Goal: Information Seeking & Learning: Learn about a topic

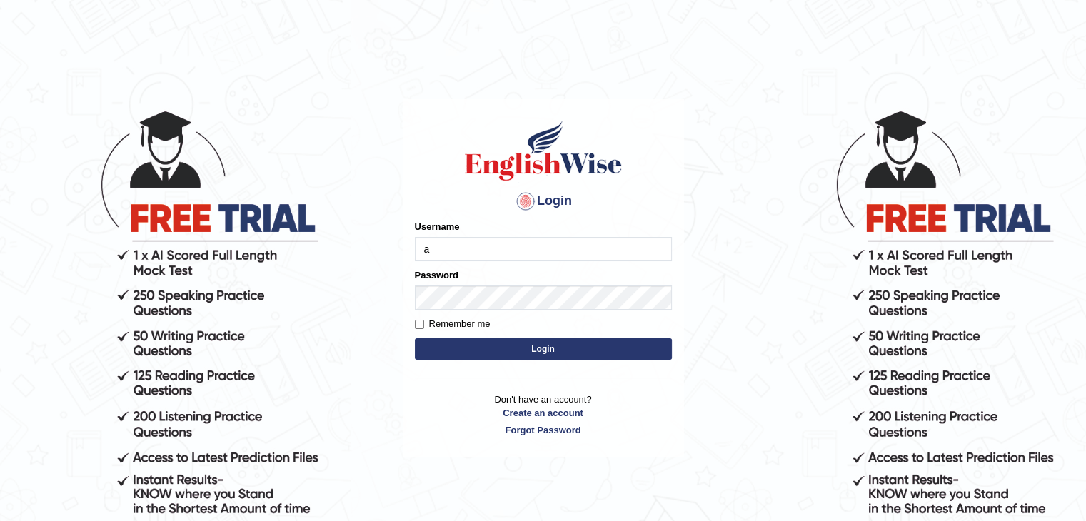
type input "ajnconcept"
click at [507, 322] on div "Remember me" at bounding box center [543, 324] width 257 height 14
click at [502, 334] on form "Please fix the following errors: Username ajnconcept Password Remember me Login" at bounding box center [543, 292] width 257 height 144
click at [506, 324] on div "Remember me" at bounding box center [543, 324] width 257 height 14
click at [415, 339] on button "Login" at bounding box center [543, 349] width 257 height 21
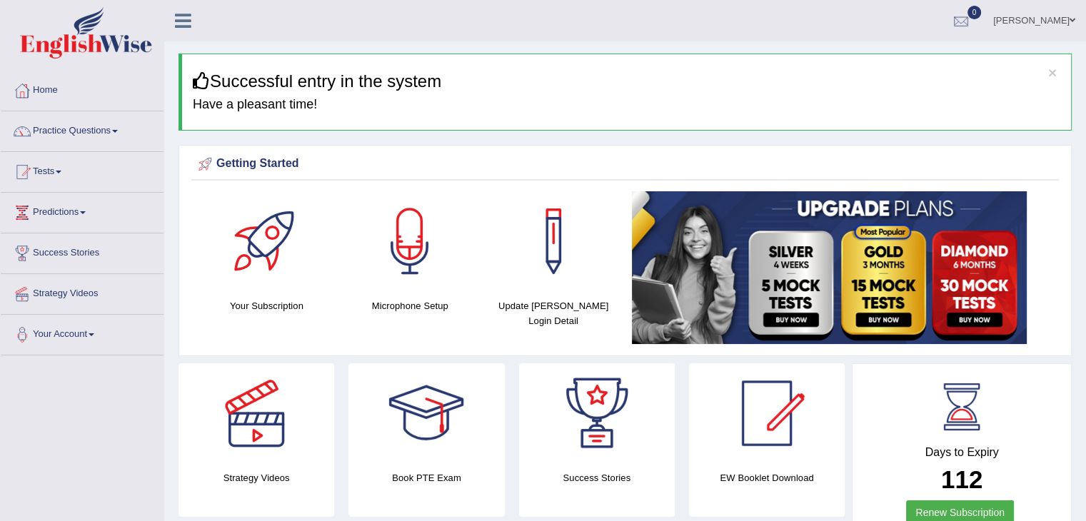
click at [953, 21] on div at bounding box center [961, 21] width 21 height 21
click at [864, 61] on strong "See All Alerts" at bounding box center [871, 59] width 64 height 11
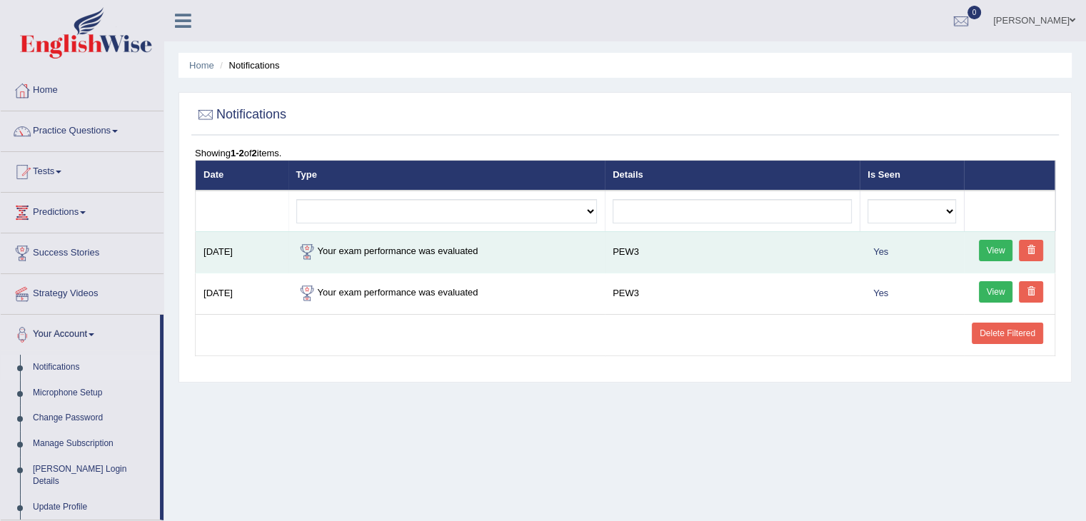
click at [991, 252] on link "View" at bounding box center [996, 250] width 34 height 21
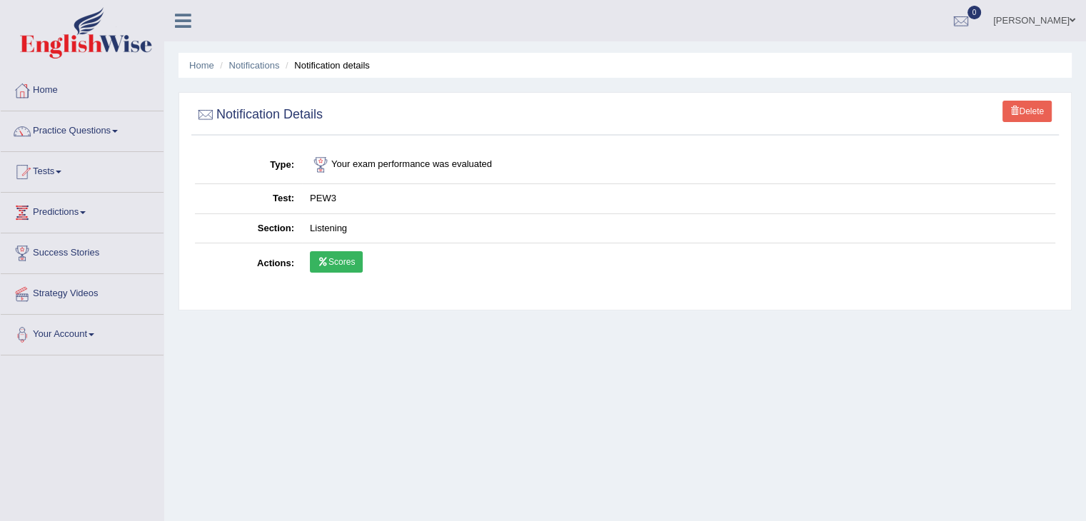
click at [356, 263] on link "Scores" at bounding box center [336, 261] width 53 height 21
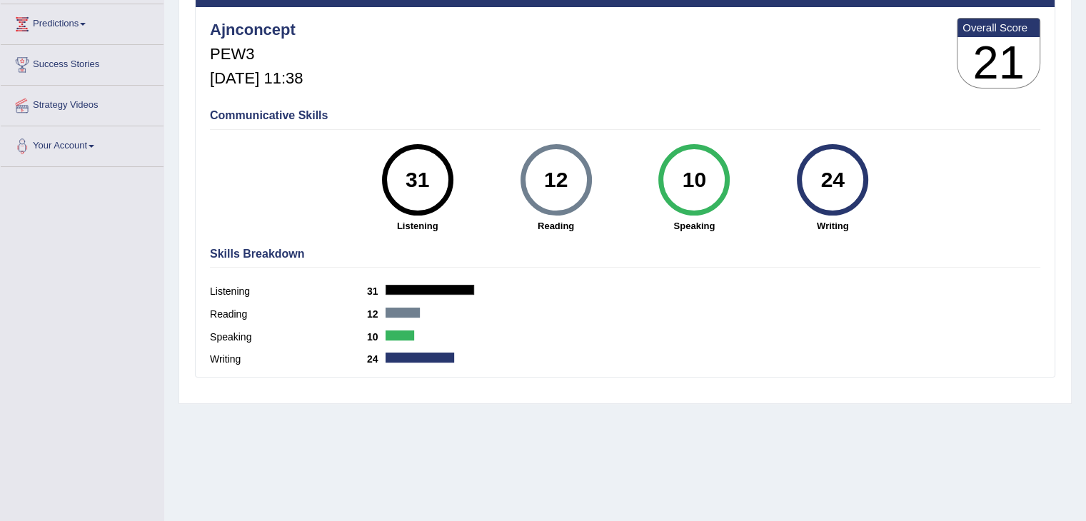
scroll to position [214, 0]
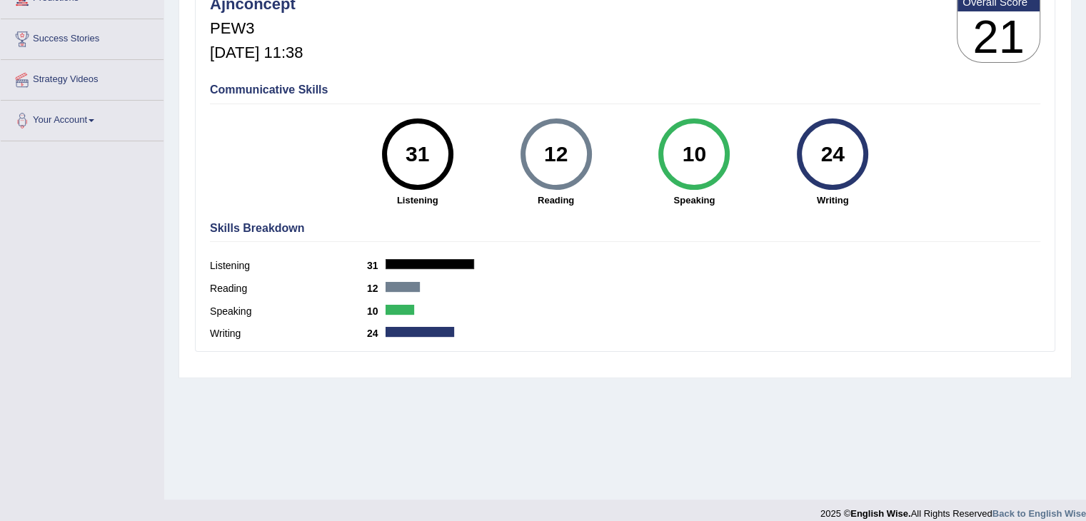
click at [425, 175] on div "31" at bounding box center [417, 154] width 52 height 60
click at [419, 191] on div "31 Listening" at bounding box center [418, 163] width 139 height 89
click at [416, 198] on strong "Listening" at bounding box center [418, 201] width 124 height 14
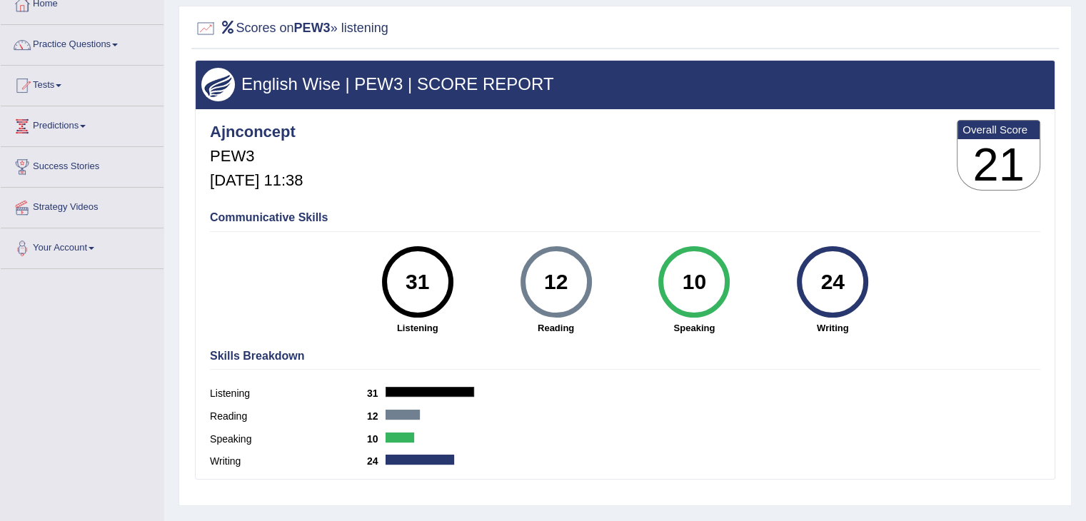
scroll to position [0, 0]
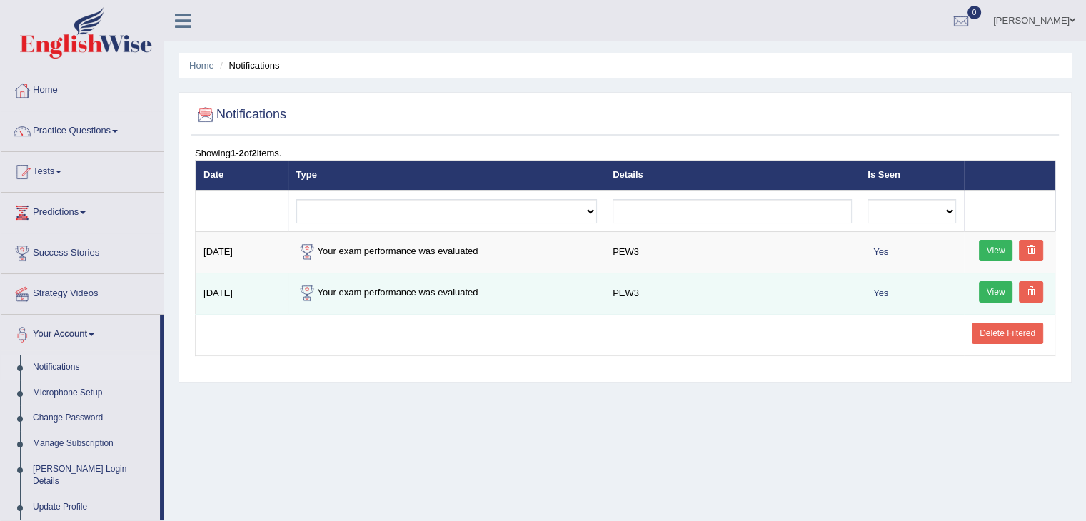
click at [988, 293] on link "View" at bounding box center [996, 291] width 34 height 21
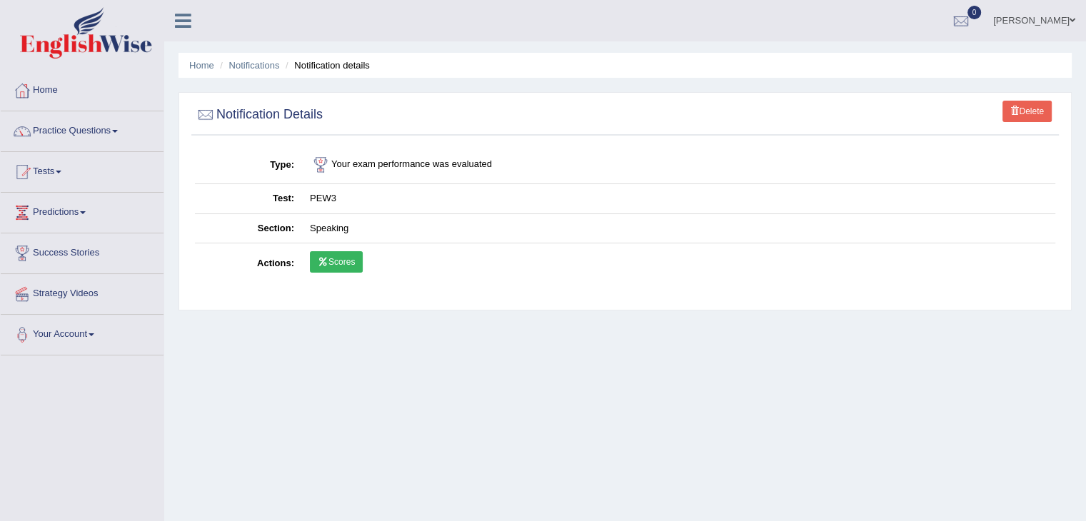
click at [354, 256] on link "Scores" at bounding box center [336, 261] width 53 height 21
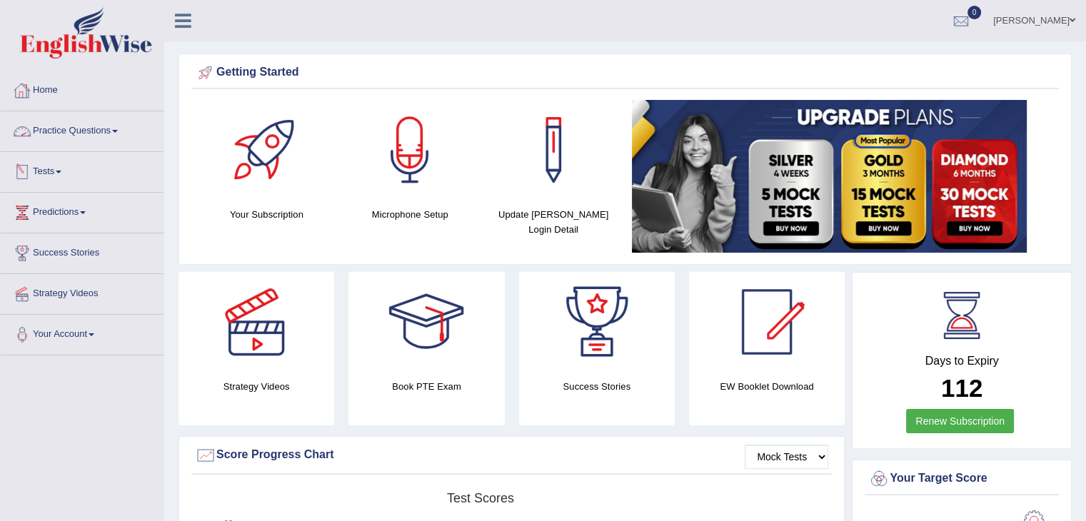
click at [110, 132] on link "Practice Questions" at bounding box center [82, 129] width 163 height 36
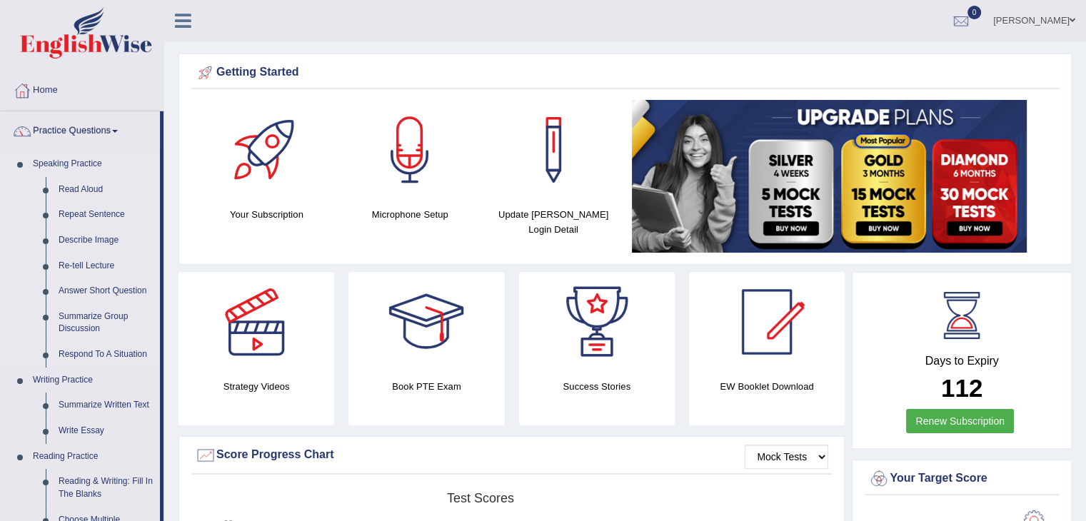
click at [101, 189] on link "Read Aloud" at bounding box center [106, 190] width 108 height 26
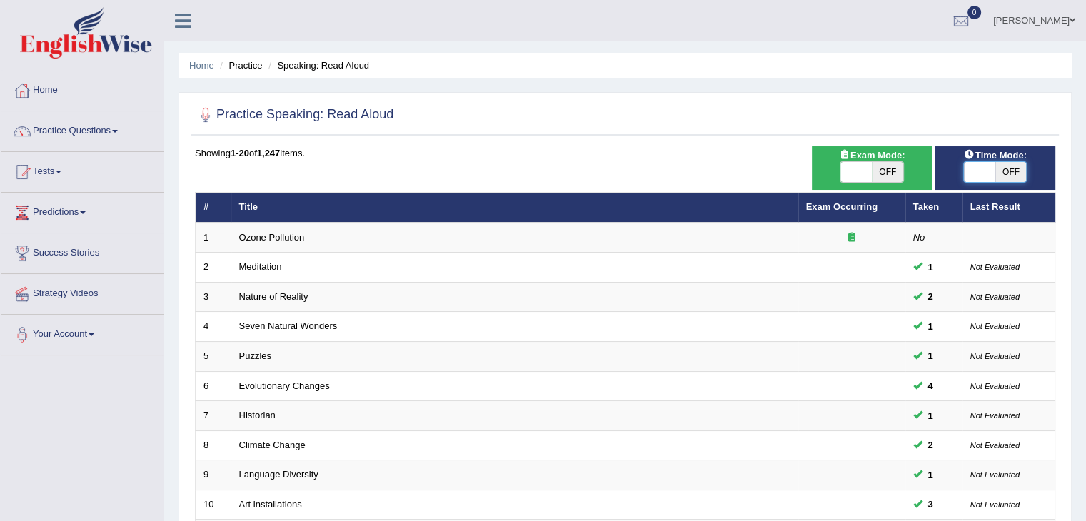
click at [974, 174] on span at bounding box center [979, 172] width 31 height 20
checkbox input "true"
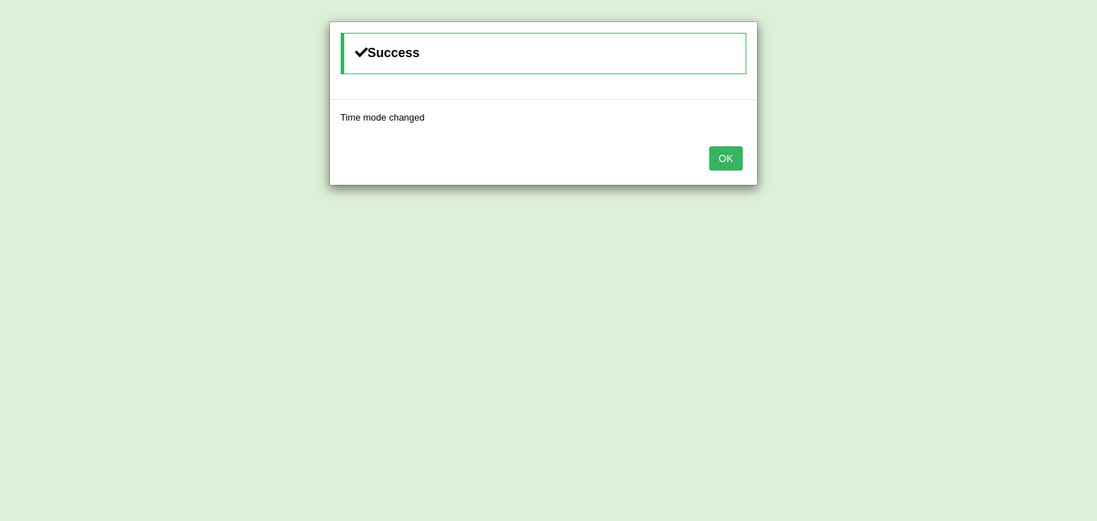
click at [726, 151] on button "OK" at bounding box center [725, 158] width 33 height 24
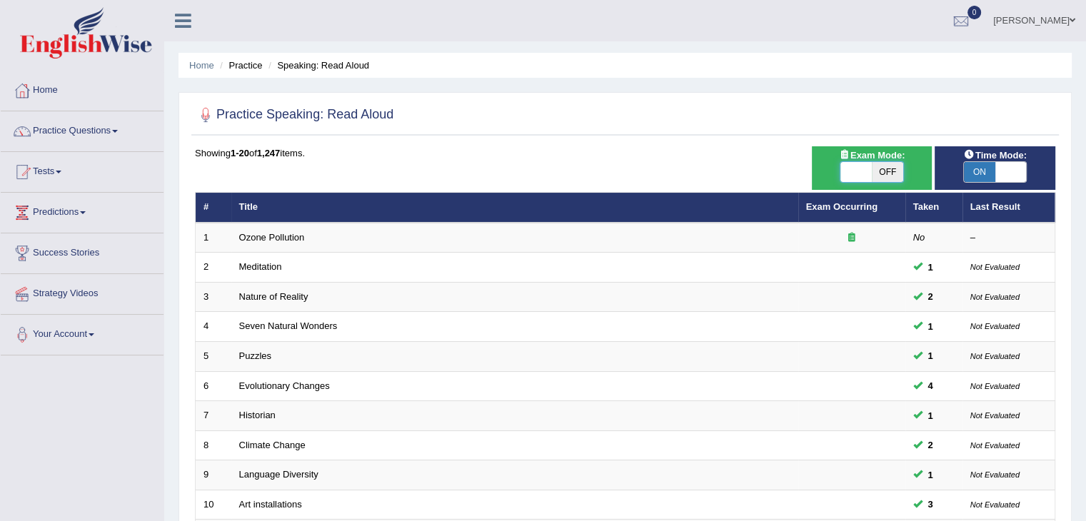
click at [860, 169] on span at bounding box center [856, 172] width 31 height 20
checkbox input "true"
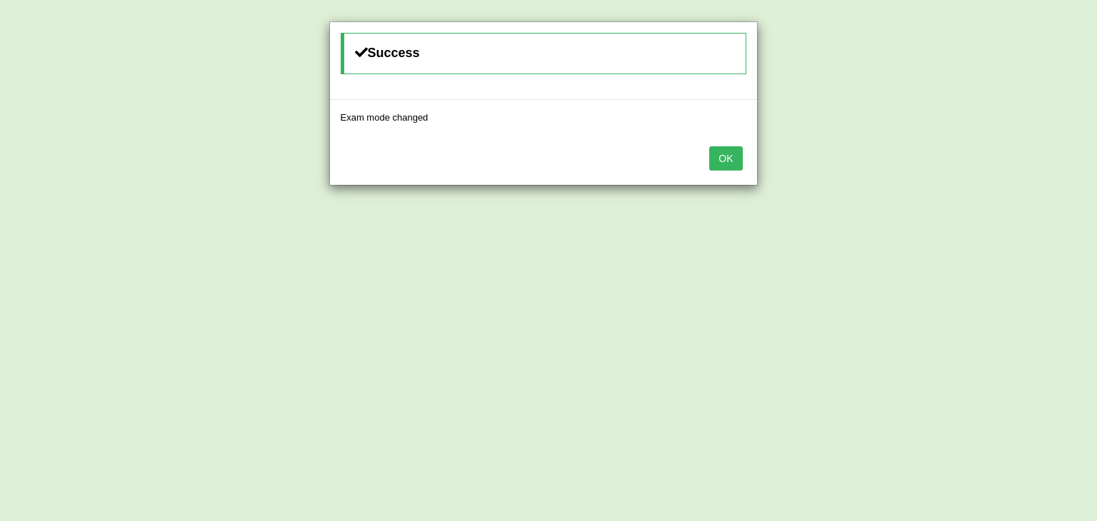
click at [724, 166] on button "OK" at bounding box center [725, 158] width 33 height 24
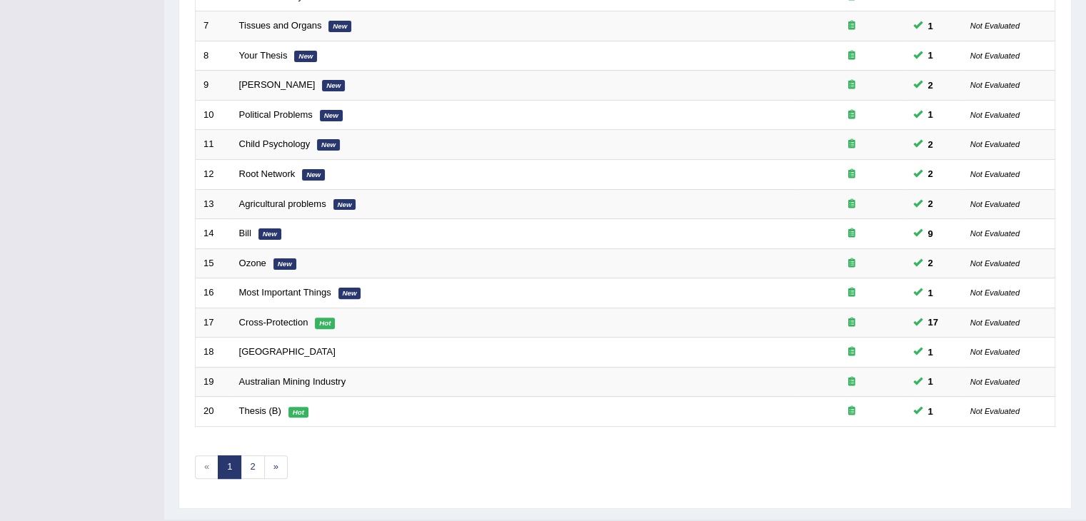
scroll to position [420, 0]
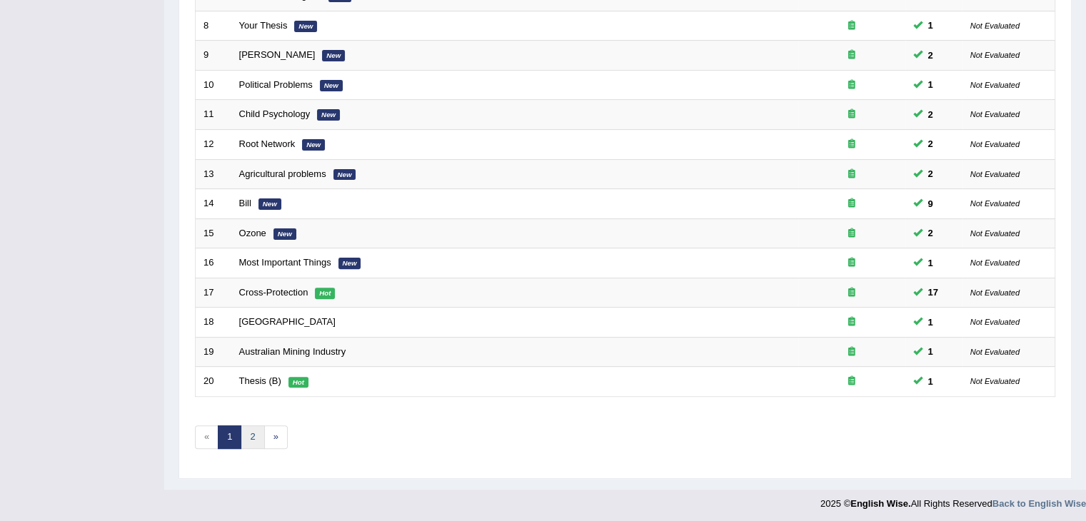
click at [254, 429] on link "2" at bounding box center [253, 438] width 24 height 24
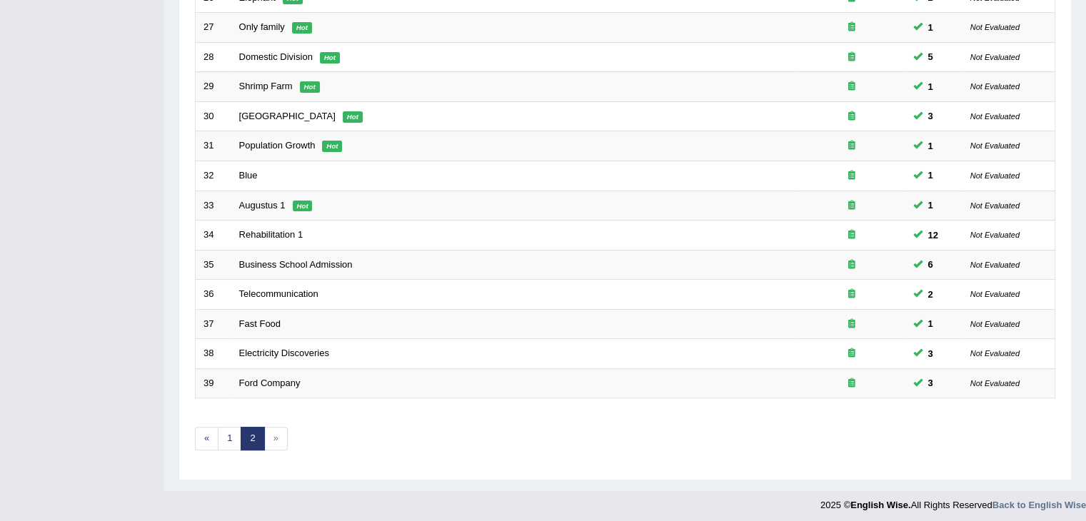
scroll to position [391, 0]
click at [274, 434] on span "»" at bounding box center [276, 437] width 24 height 24
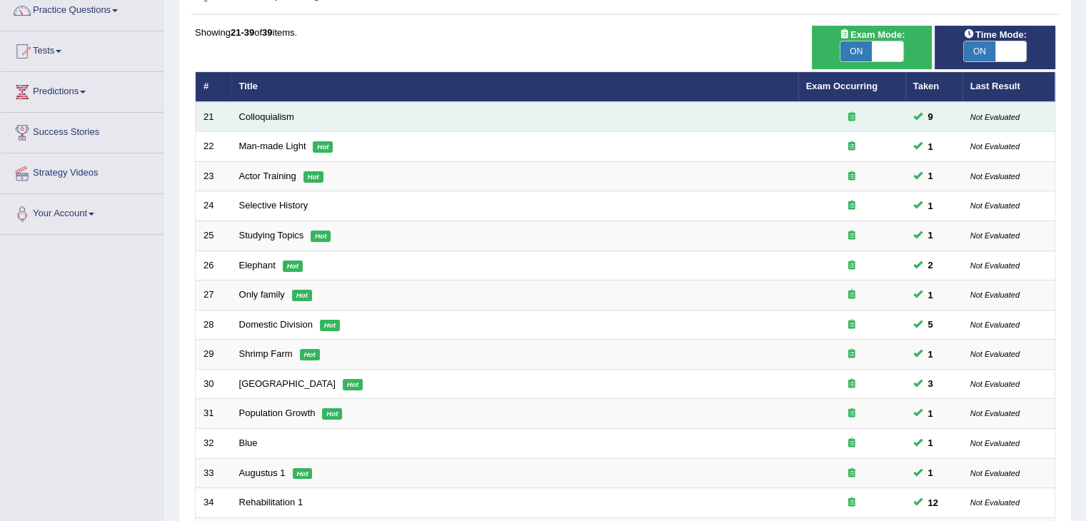
scroll to position [0, 0]
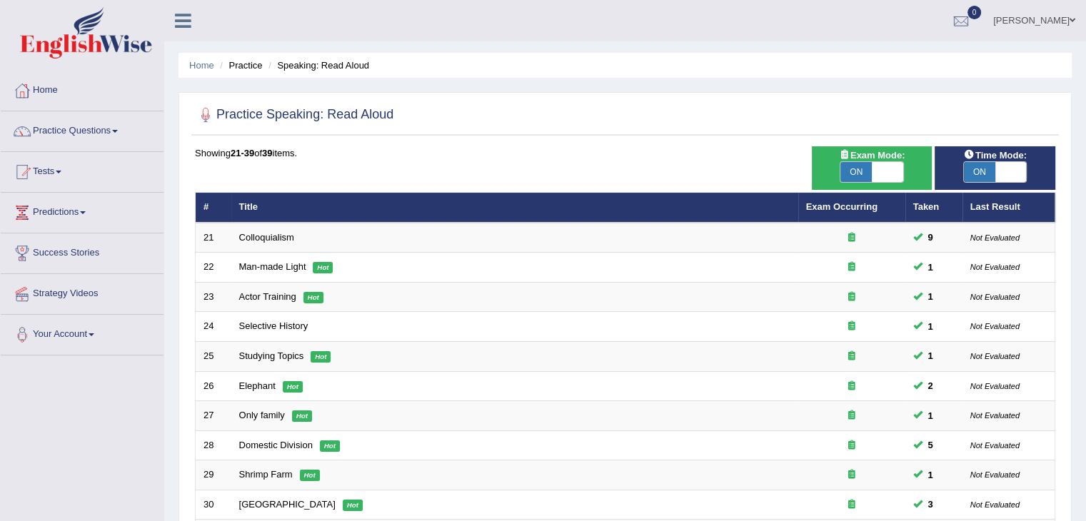
click at [879, 175] on span at bounding box center [887, 172] width 31 height 20
checkbox input "false"
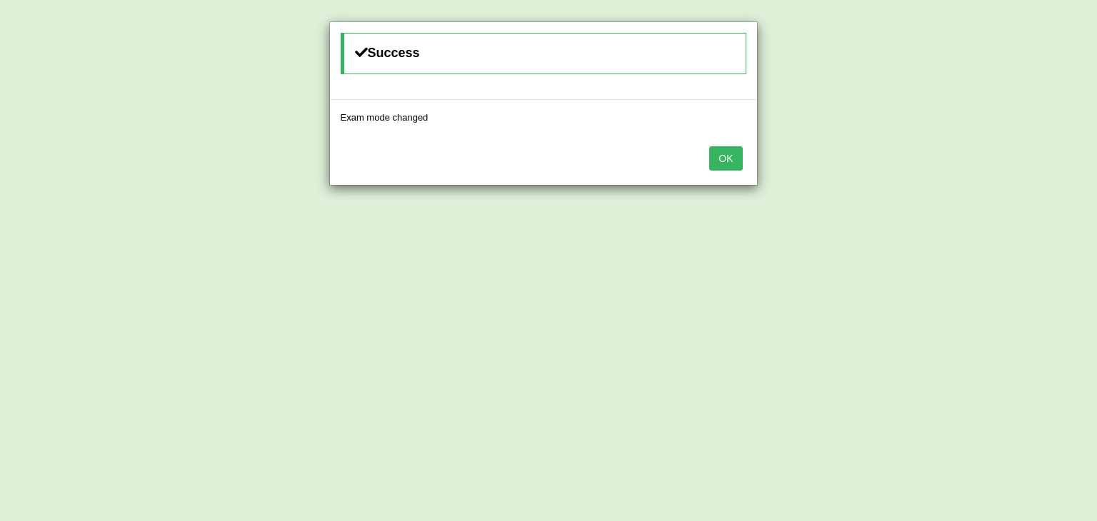
click at [706, 161] on div "OK" at bounding box center [543, 160] width 427 height 50
click at [719, 159] on button "OK" at bounding box center [725, 158] width 33 height 24
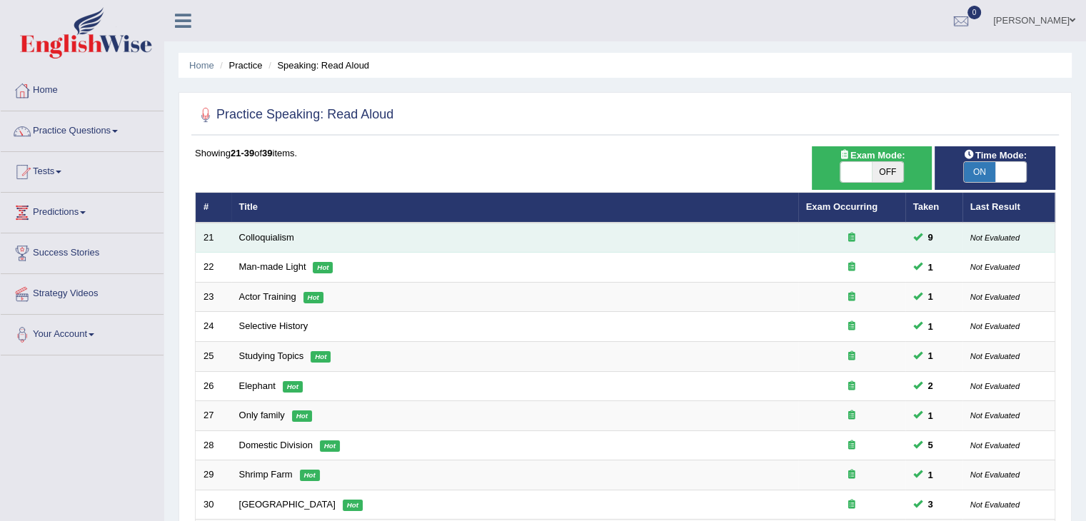
scroll to position [97, 0]
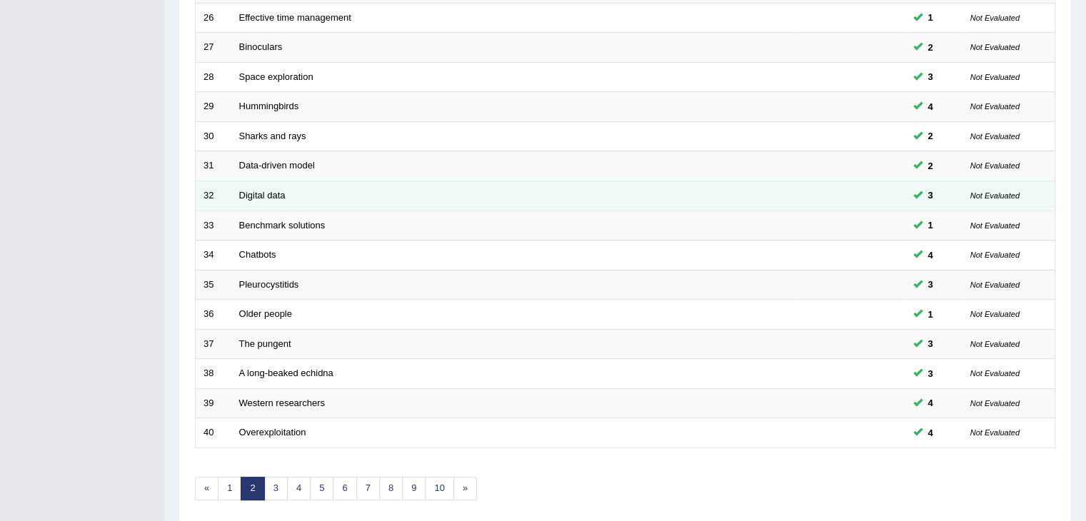
scroll to position [420, 0]
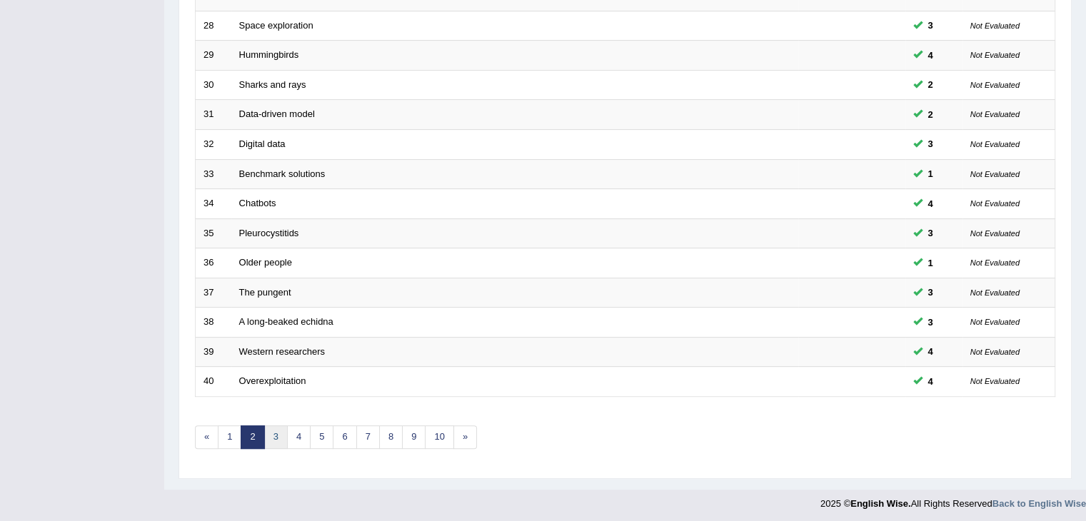
click at [272, 433] on link "3" at bounding box center [276, 438] width 24 height 24
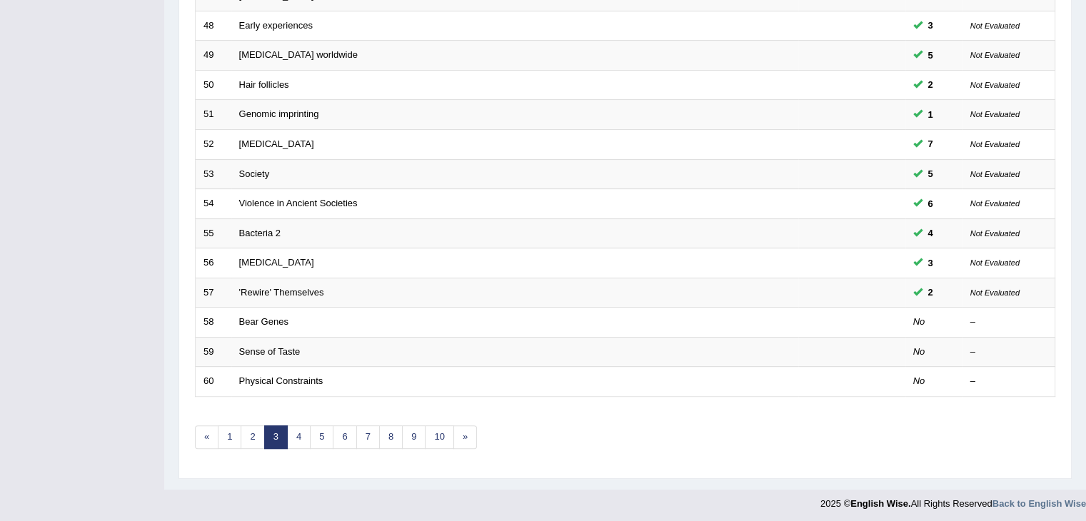
scroll to position [420, 0]
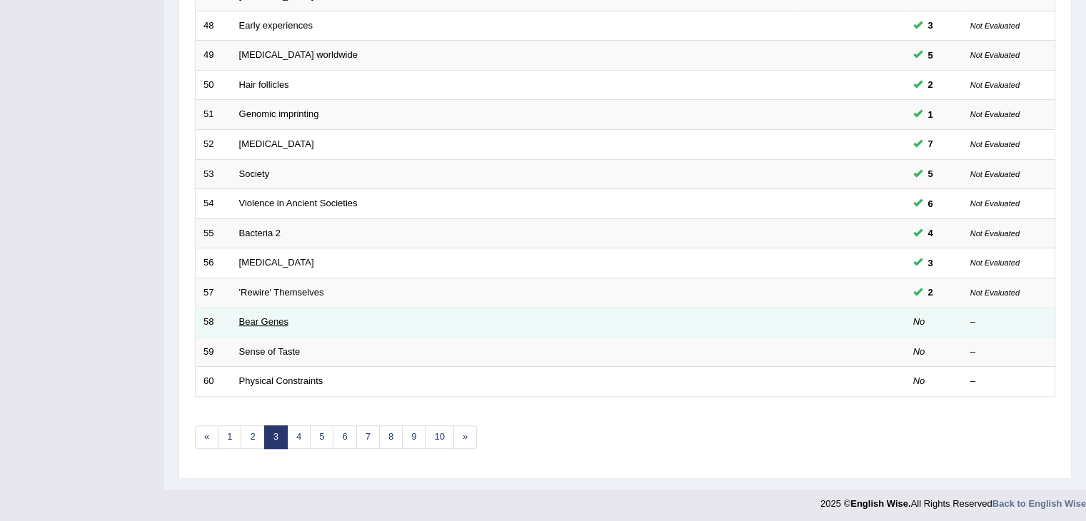
click at [258, 318] on link "Bear Genes" at bounding box center [263, 321] width 49 height 11
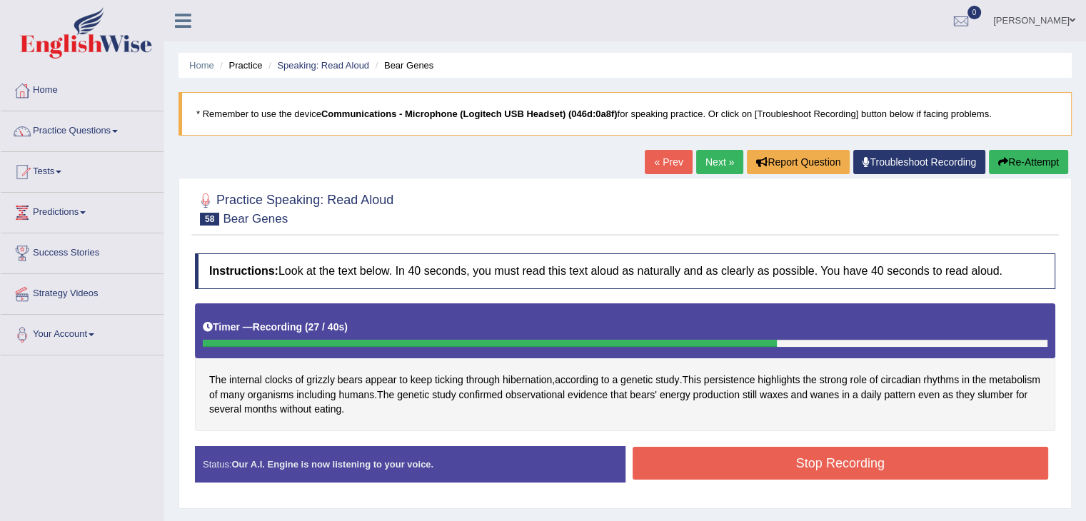
click at [817, 459] on button "Stop Recording" at bounding box center [841, 463] width 416 height 33
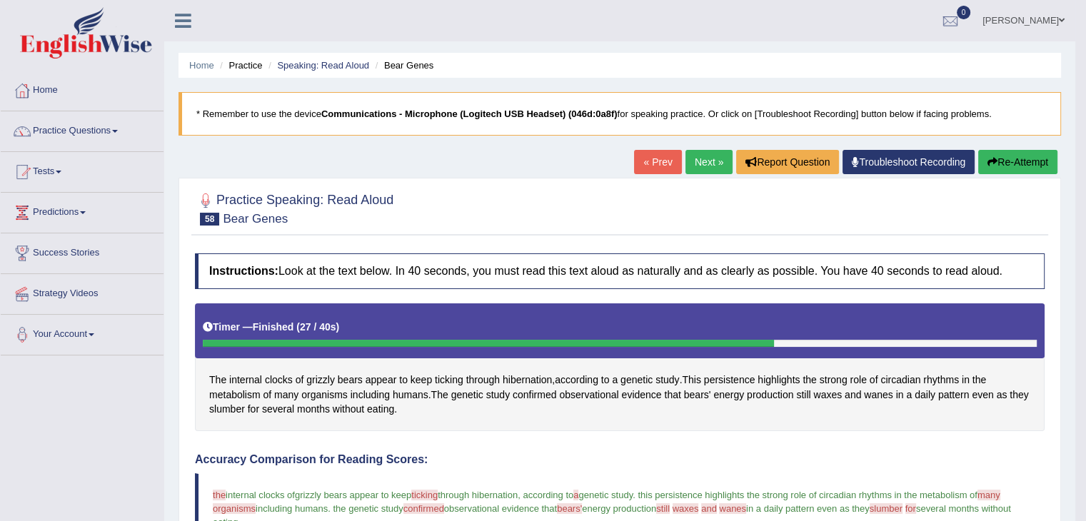
click at [1003, 171] on button "Re-Attempt" at bounding box center [1017, 162] width 79 height 24
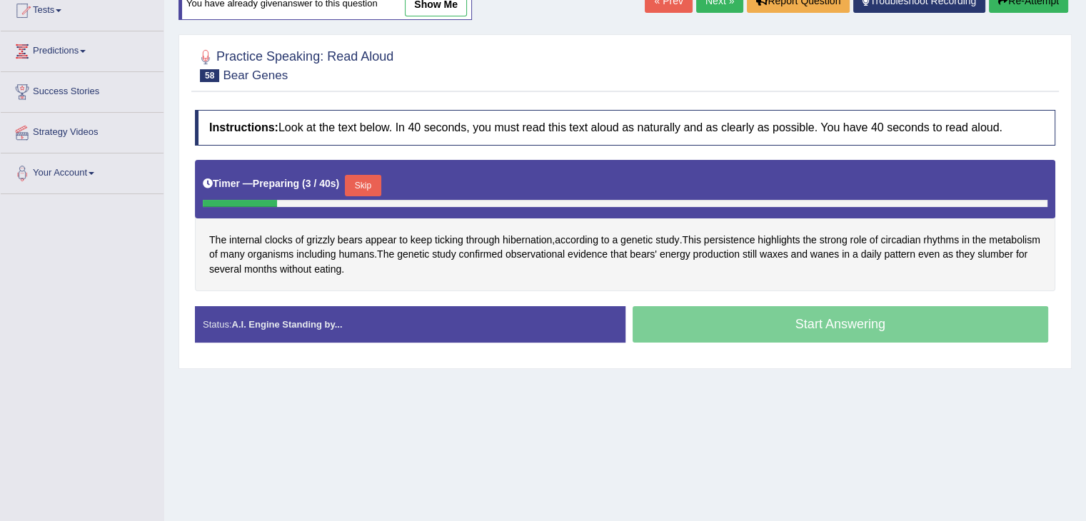
click at [366, 189] on button "Skip" at bounding box center [363, 185] width 36 height 21
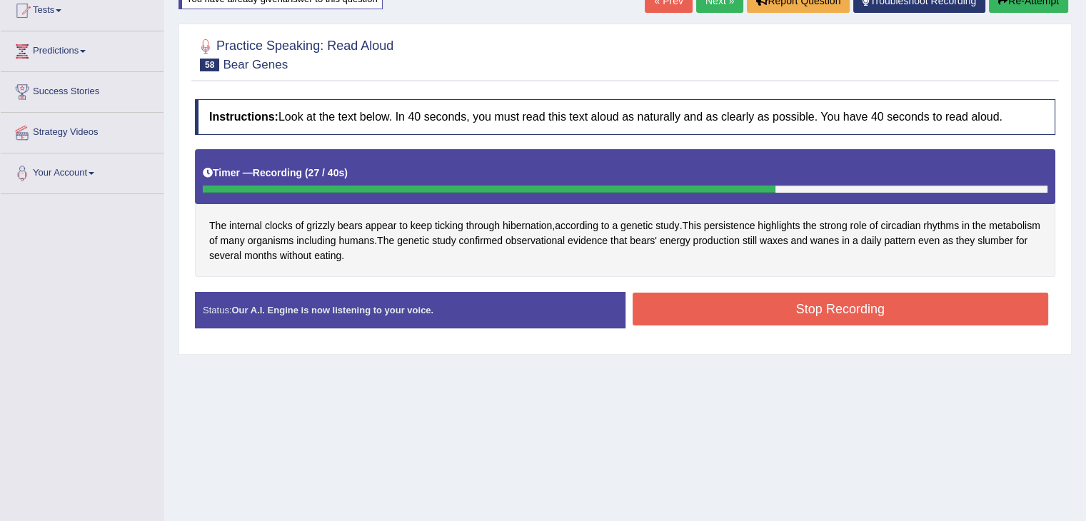
click at [788, 306] on button "Stop Recording" at bounding box center [841, 309] width 416 height 33
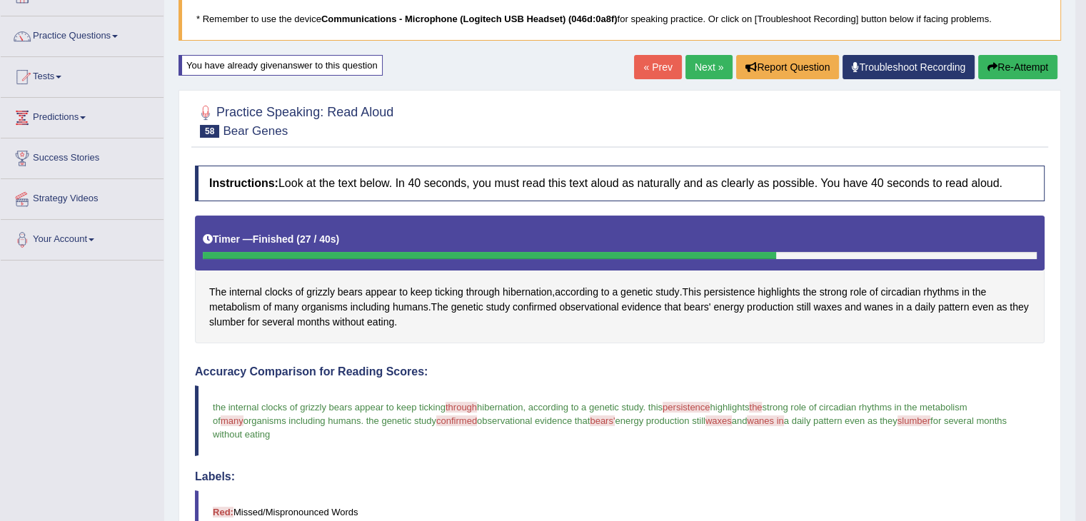
scroll to position [71, 0]
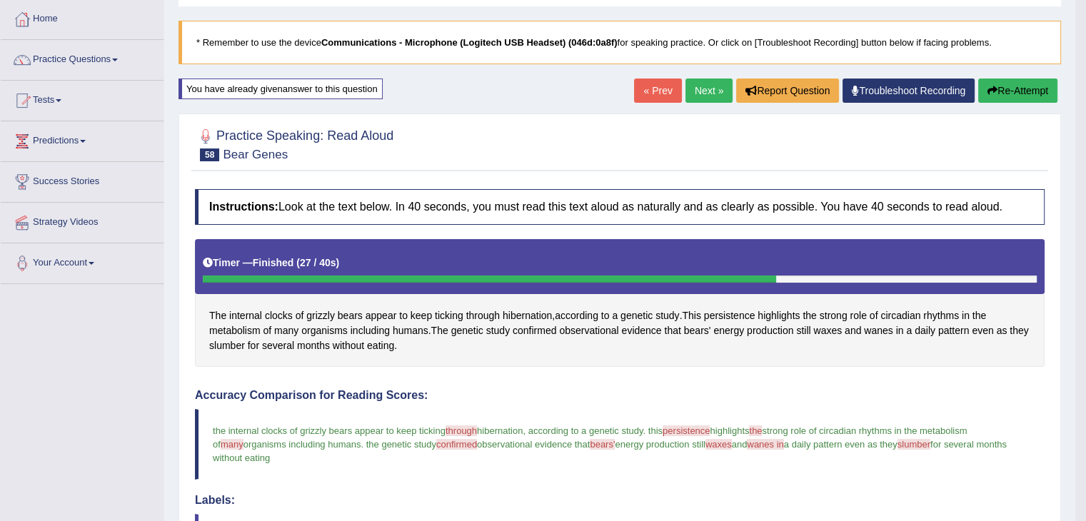
click at [1001, 89] on button "Re-Attempt" at bounding box center [1017, 91] width 79 height 24
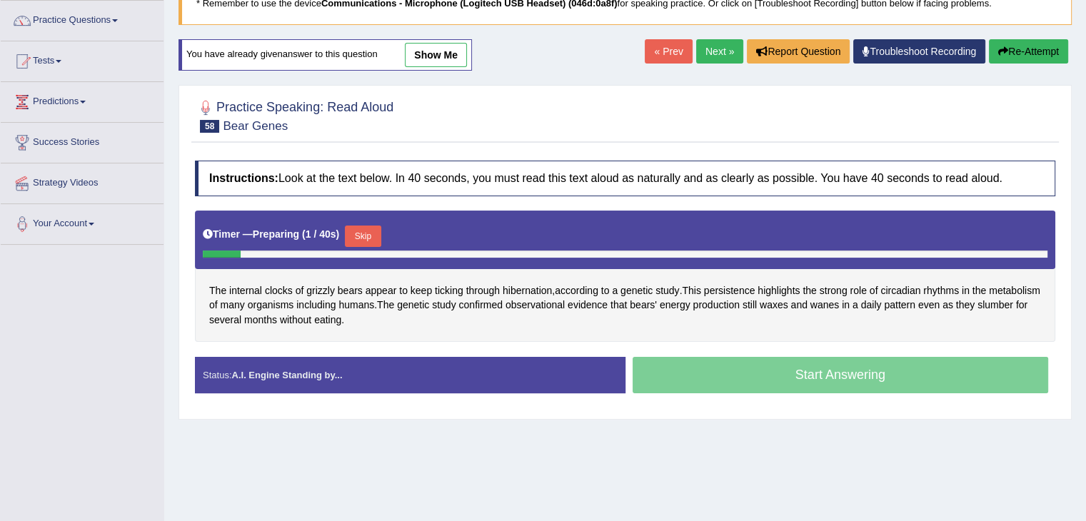
scroll to position [86, 0]
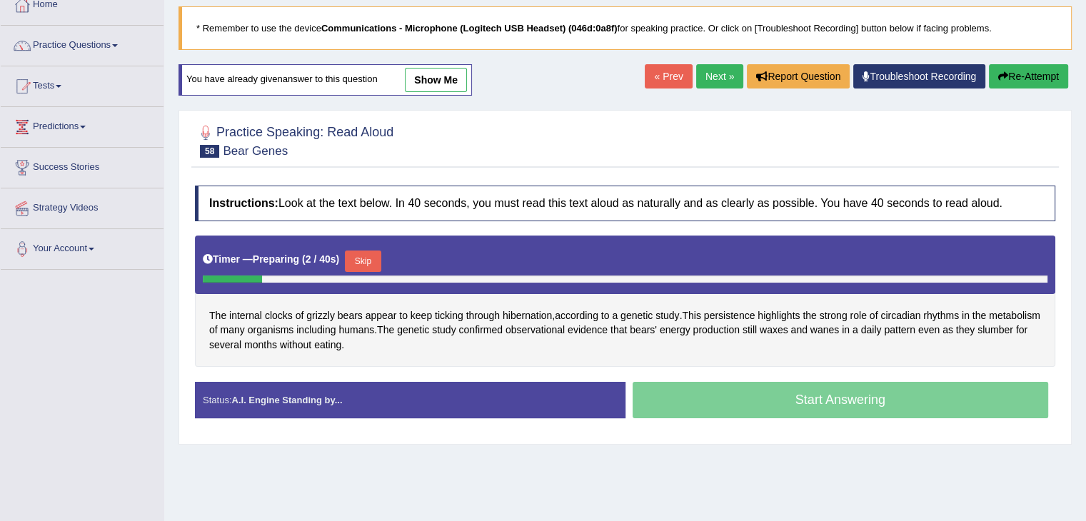
click at [371, 253] on button "Skip" at bounding box center [363, 261] width 36 height 21
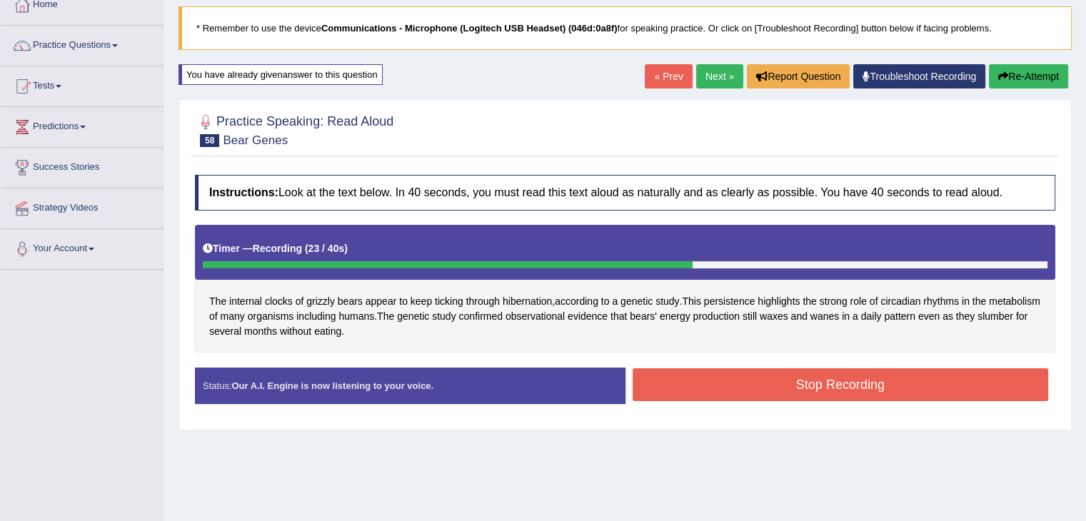
click at [714, 378] on button "Stop Recording" at bounding box center [841, 385] width 416 height 33
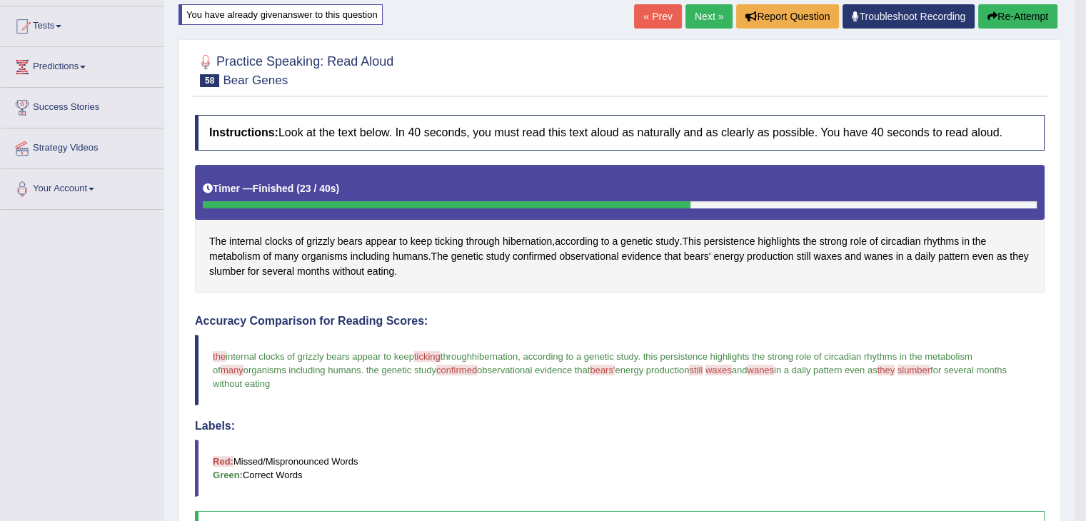
scroll to position [14, 0]
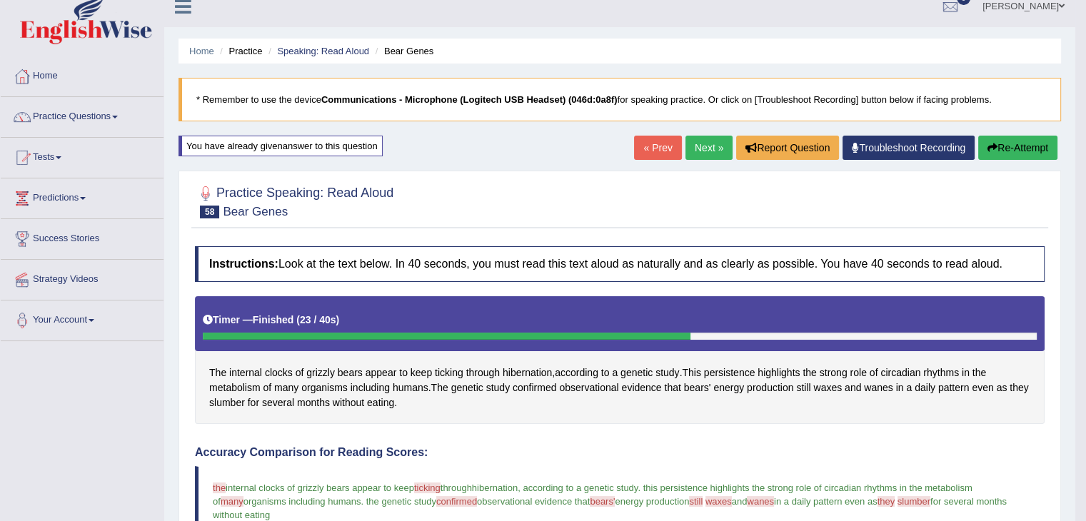
click at [1003, 146] on button "Re-Attempt" at bounding box center [1017, 148] width 79 height 24
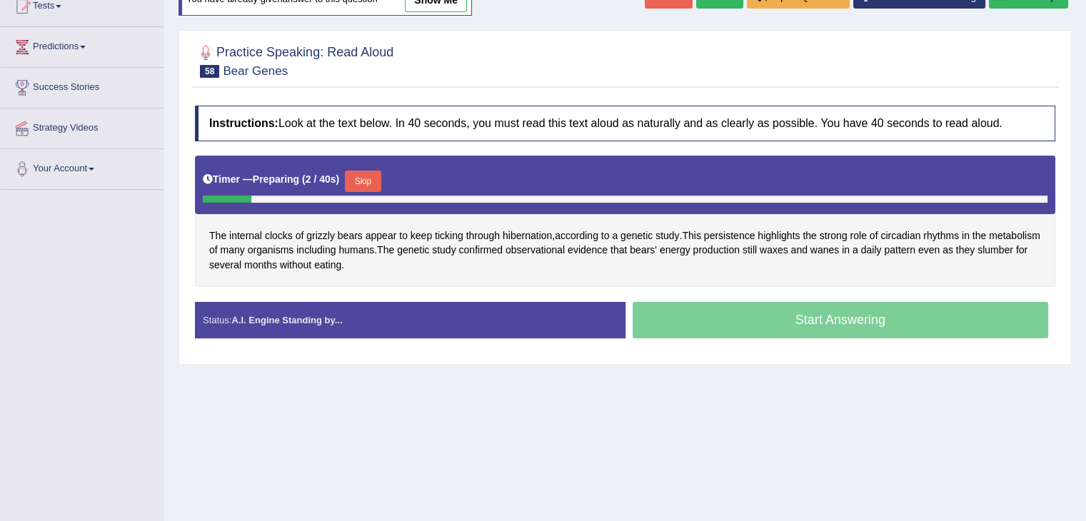
click at [381, 181] on button "Skip" at bounding box center [363, 181] width 36 height 21
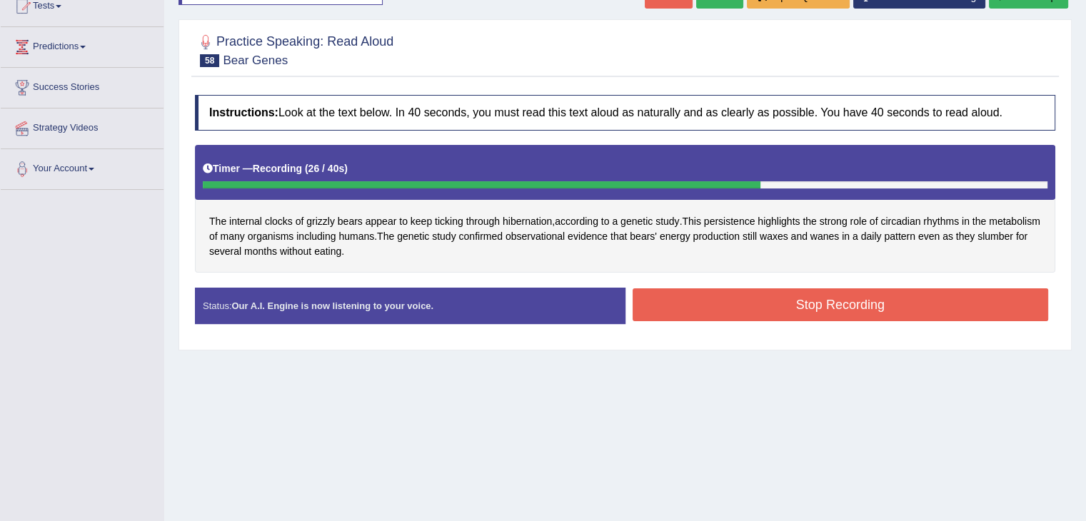
click at [819, 309] on button "Stop Recording" at bounding box center [841, 305] width 416 height 33
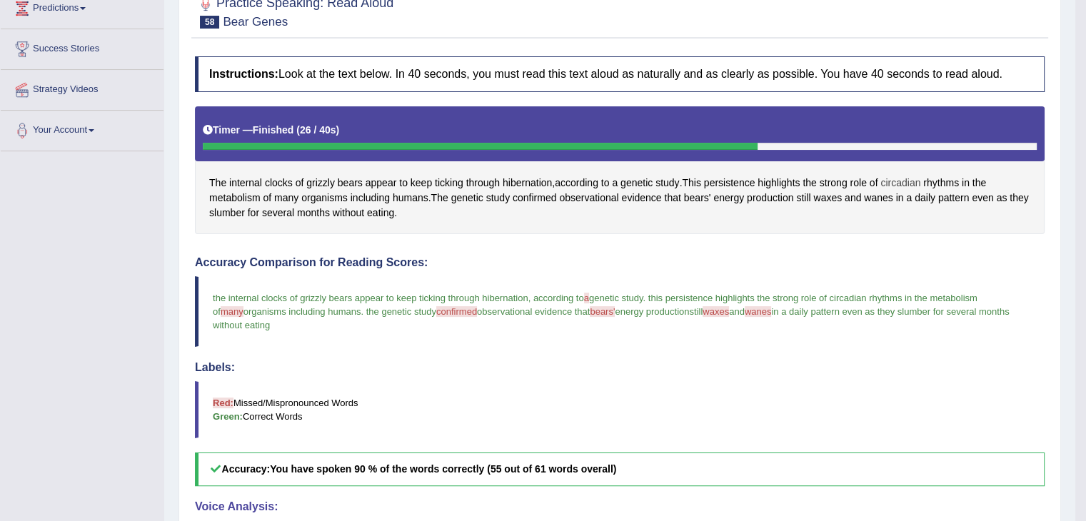
scroll to position [94, 0]
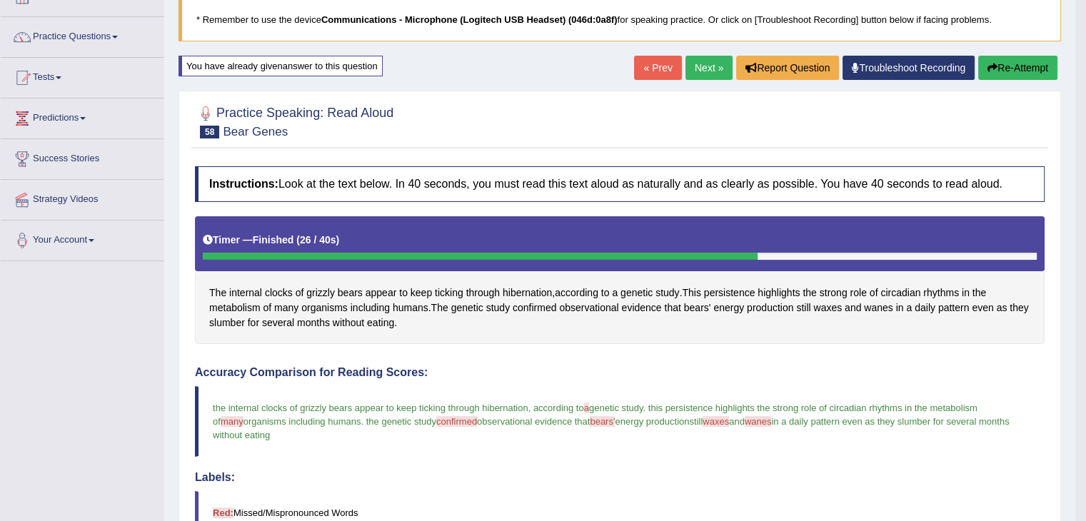
click at [1029, 68] on button "Re-Attempt" at bounding box center [1017, 68] width 79 height 24
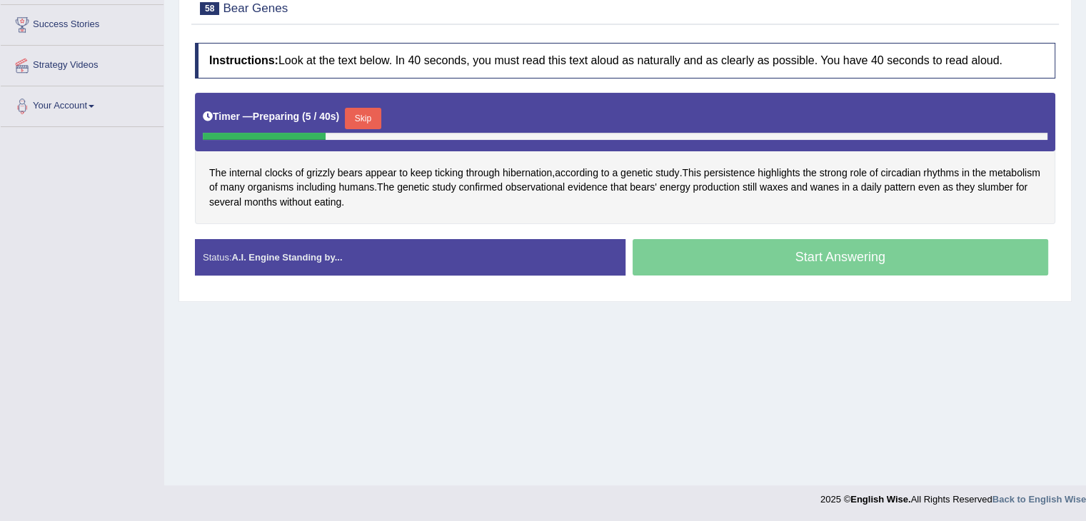
click at [369, 118] on button "Skip" at bounding box center [363, 118] width 36 height 21
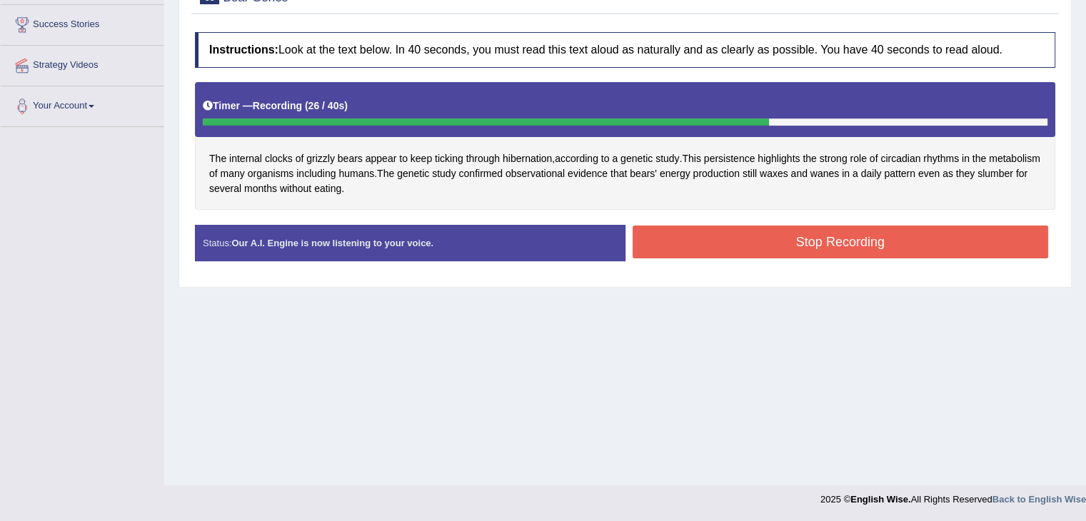
click at [679, 242] on button "Stop Recording" at bounding box center [841, 242] width 416 height 33
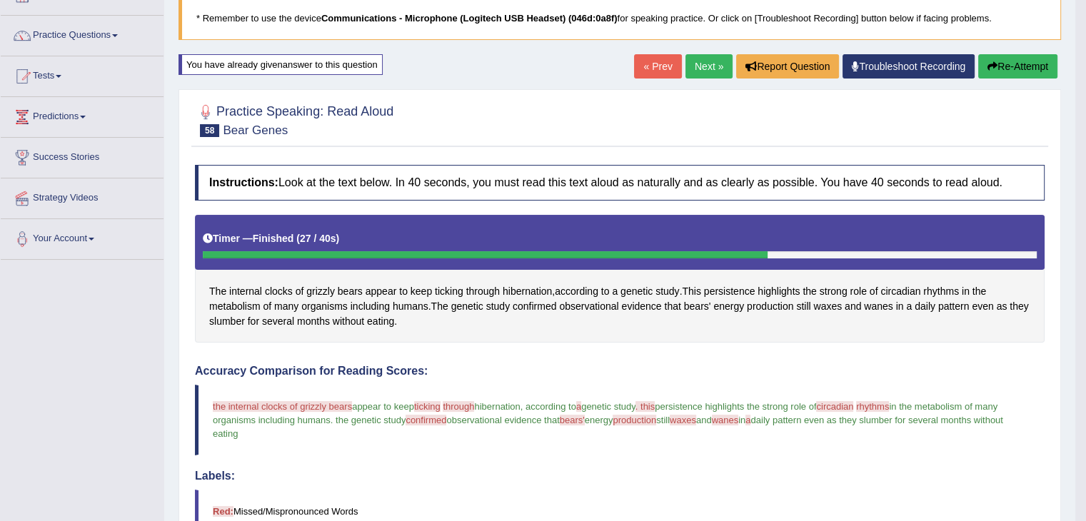
scroll to position [86, 0]
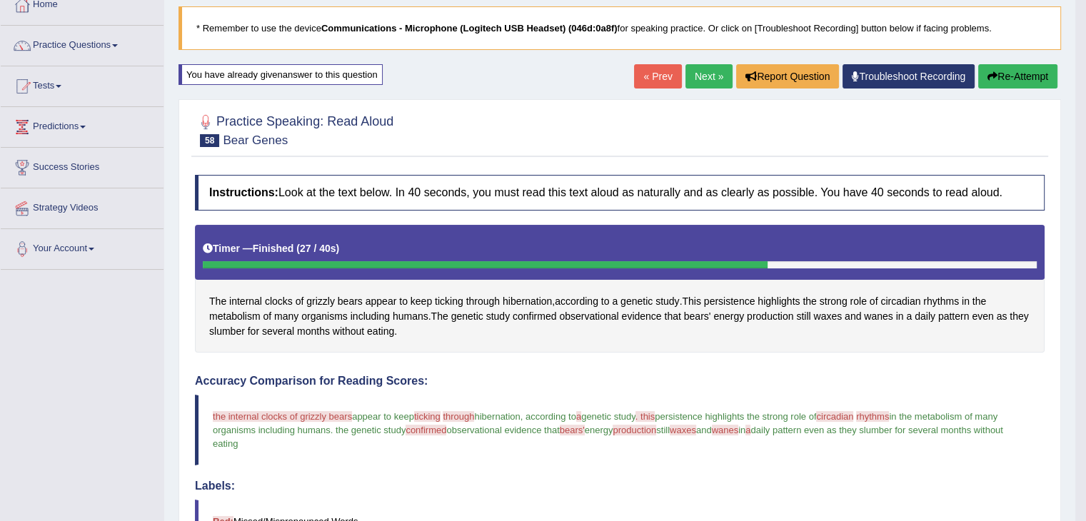
click at [1023, 77] on button "Re-Attempt" at bounding box center [1017, 76] width 79 height 24
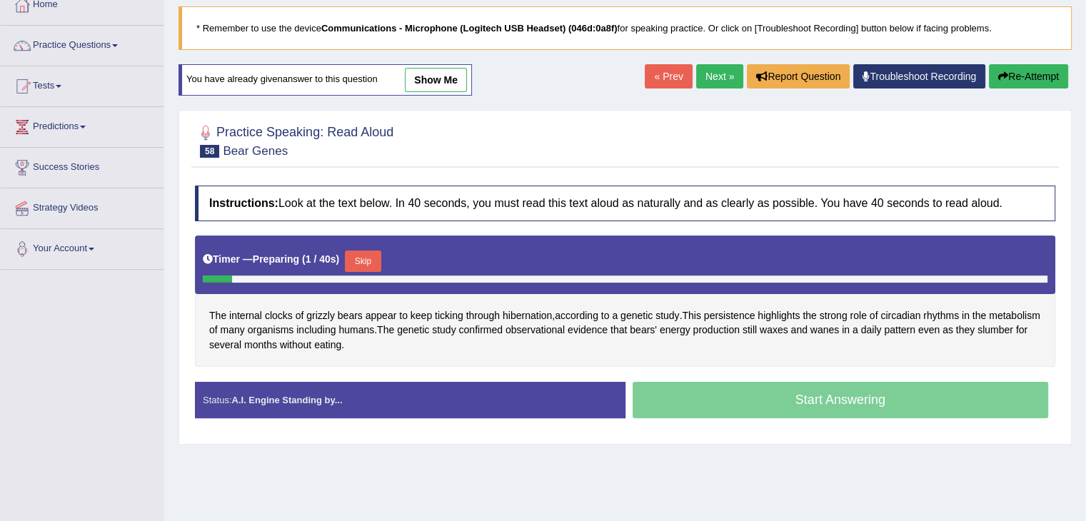
click at [374, 261] on button "Skip" at bounding box center [363, 261] width 36 height 21
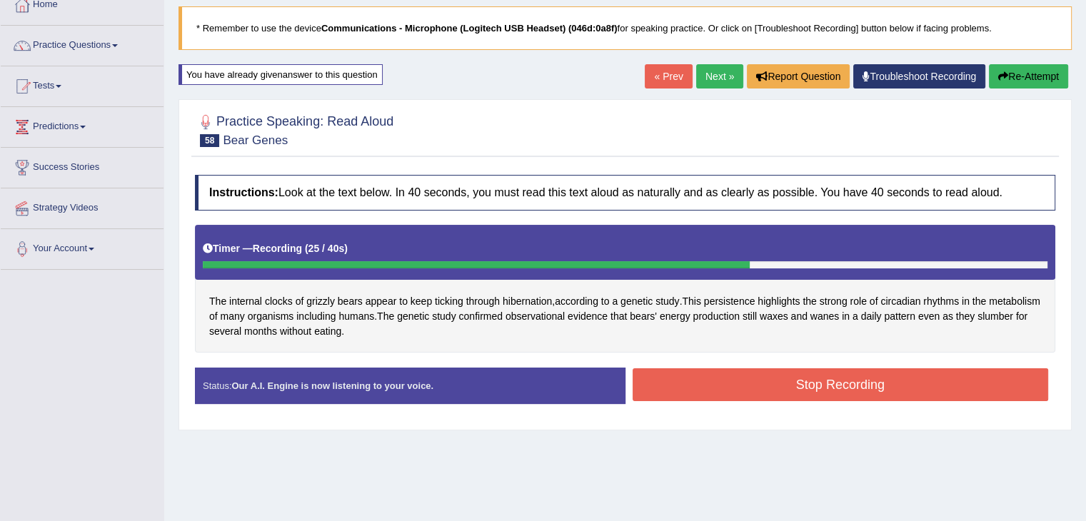
click at [724, 382] on button "Stop Recording" at bounding box center [841, 385] width 416 height 33
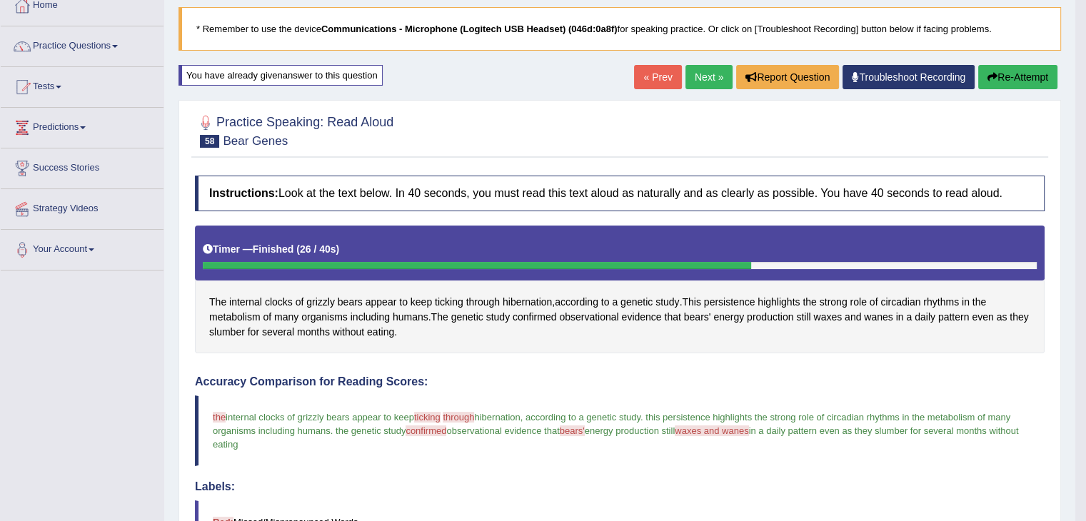
scroll to position [14, 0]
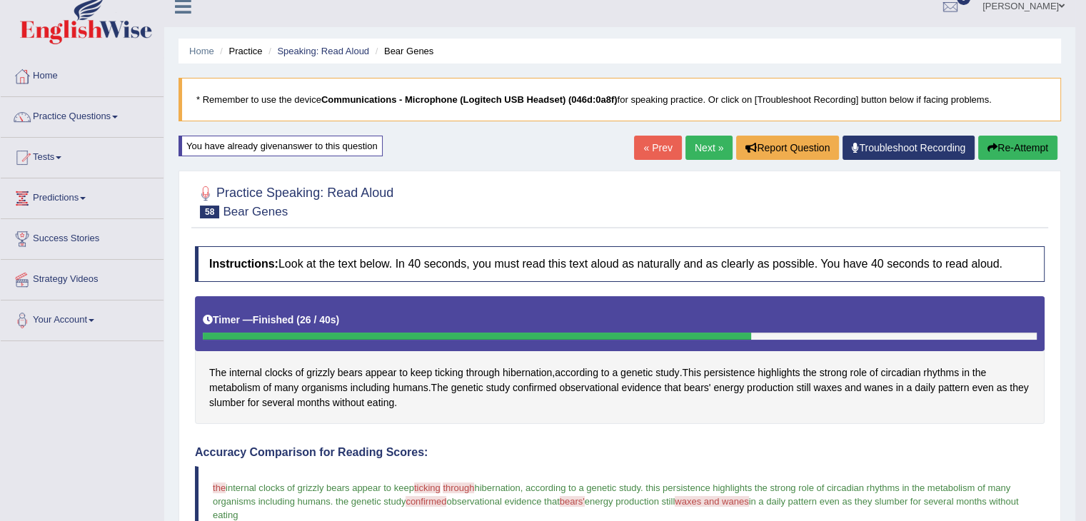
click at [1022, 144] on button "Re-Attempt" at bounding box center [1017, 148] width 79 height 24
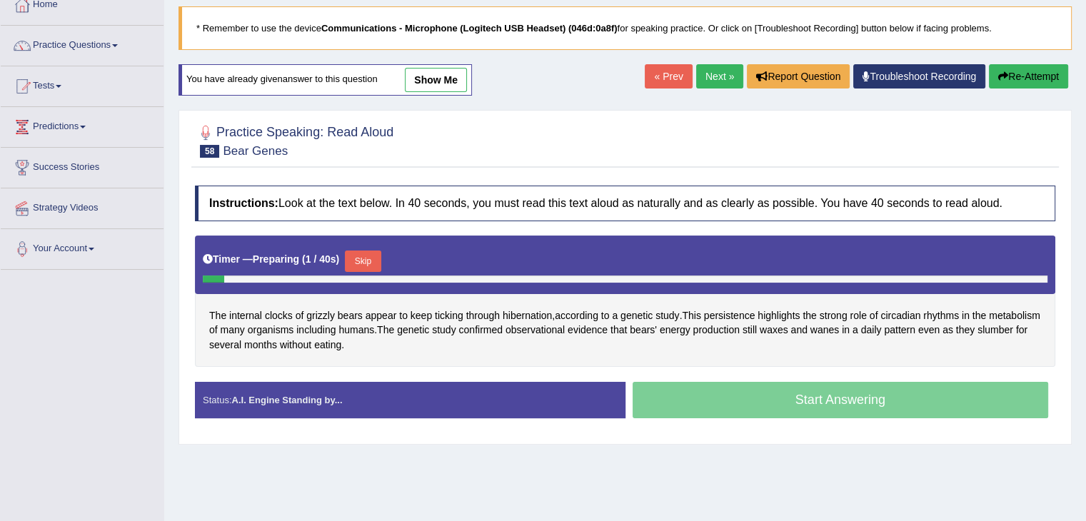
click at [376, 262] on button "Skip" at bounding box center [363, 261] width 36 height 21
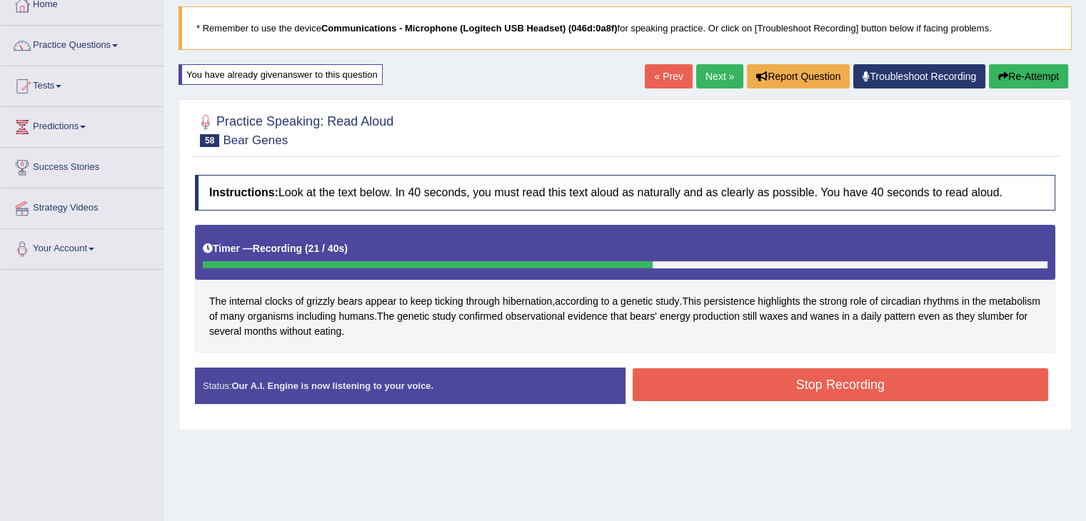
click at [846, 389] on button "Stop Recording" at bounding box center [841, 385] width 416 height 33
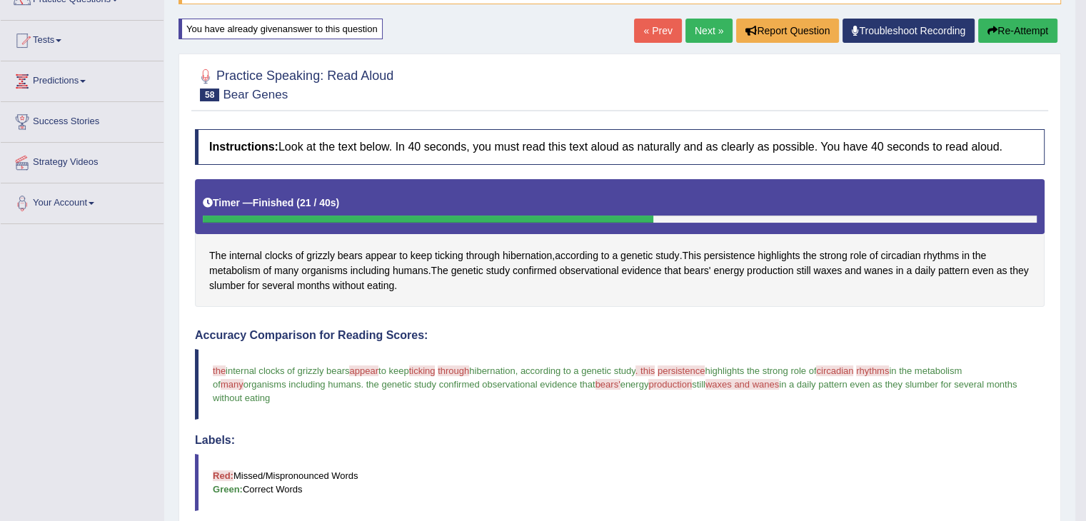
scroll to position [86, 0]
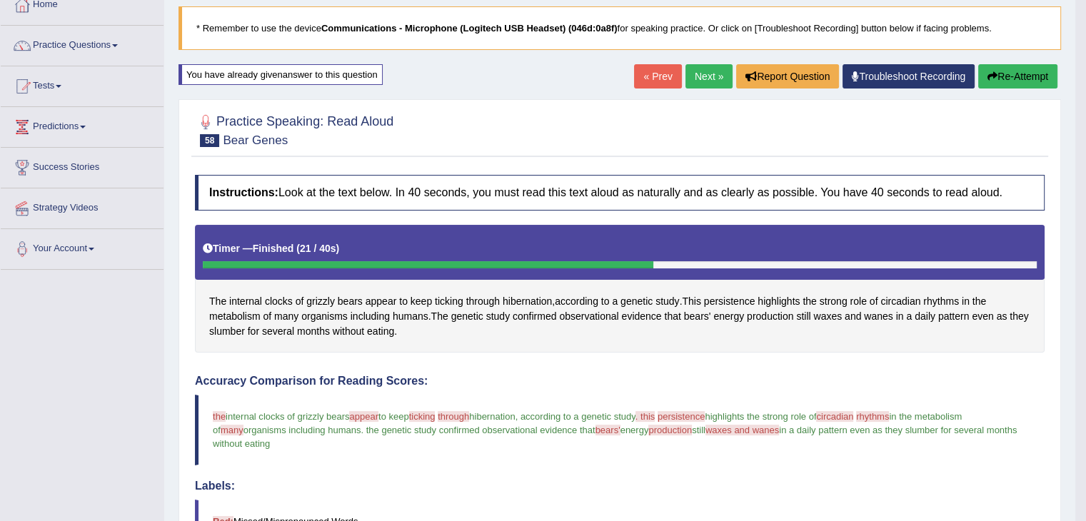
click at [1038, 81] on button "Re-Attempt" at bounding box center [1017, 76] width 79 height 24
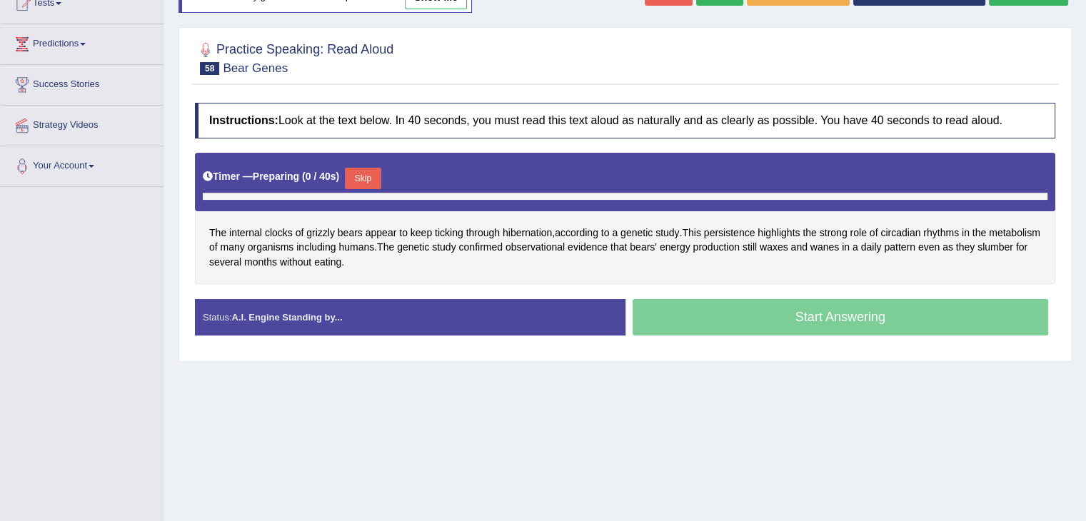
scroll to position [169, 0]
click at [376, 178] on button "Skip" at bounding box center [363, 178] width 36 height 21
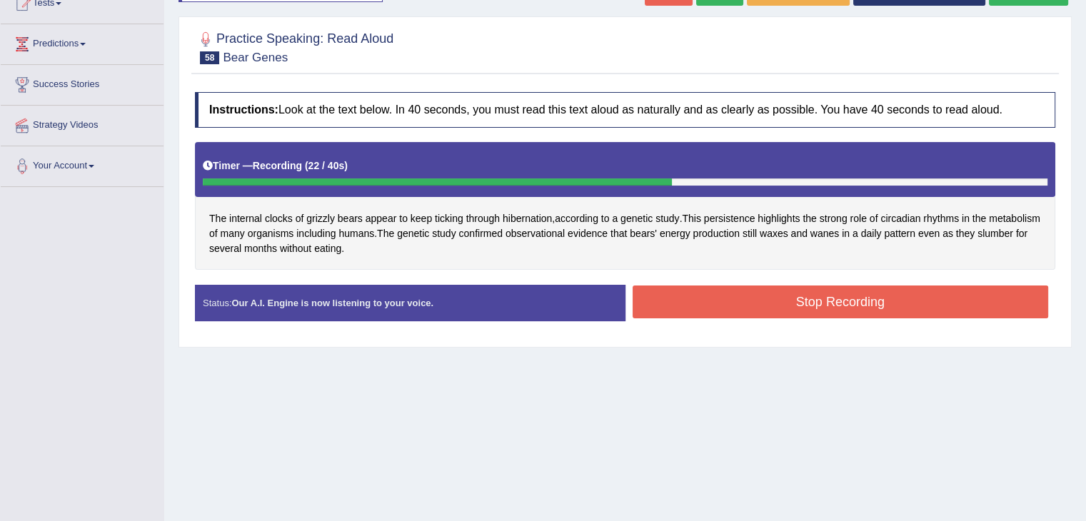
click at [709, 319] on div "Status: Our A.I. Engine is now listening to your voice. Start Answering Stop Re…" at bounding box center [625, 310] width 861 height 51
click at [720, 306] on button "Stop Recording" at bounding box center [841, 302] width 416 height 33
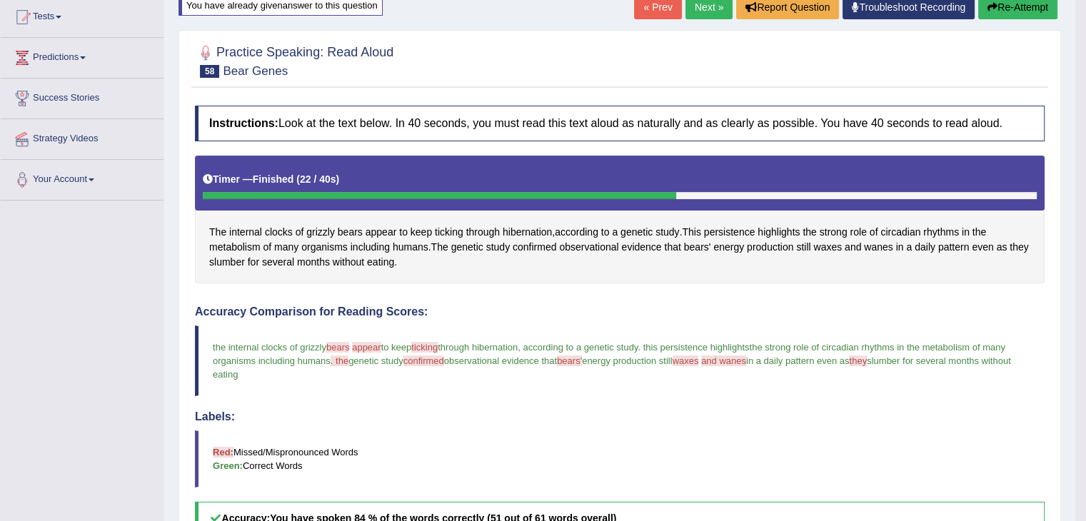
scroll to position [97, 0]
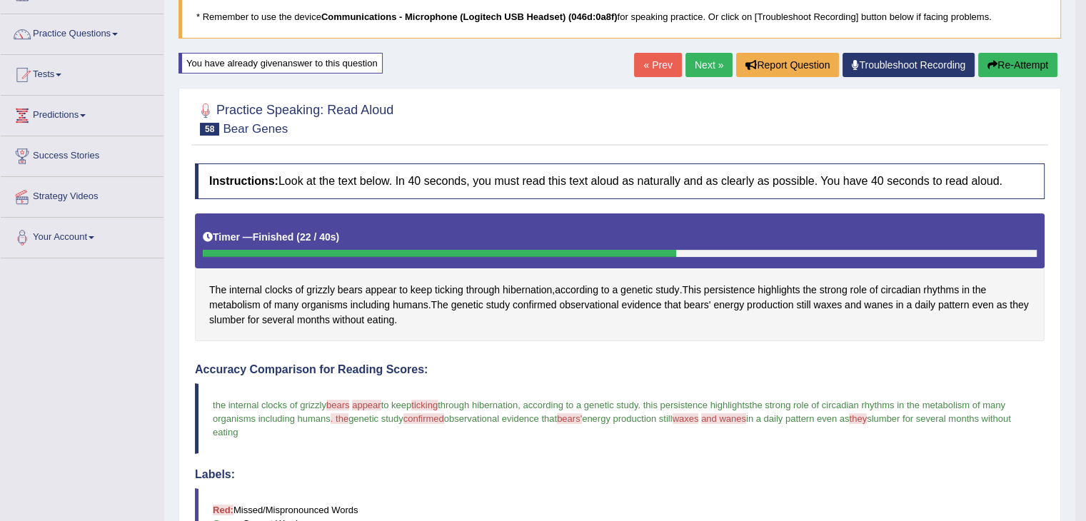
click at [1003, 66] on button "Re-Attempt" at bounding box center [1017, 65] width 79 height 24
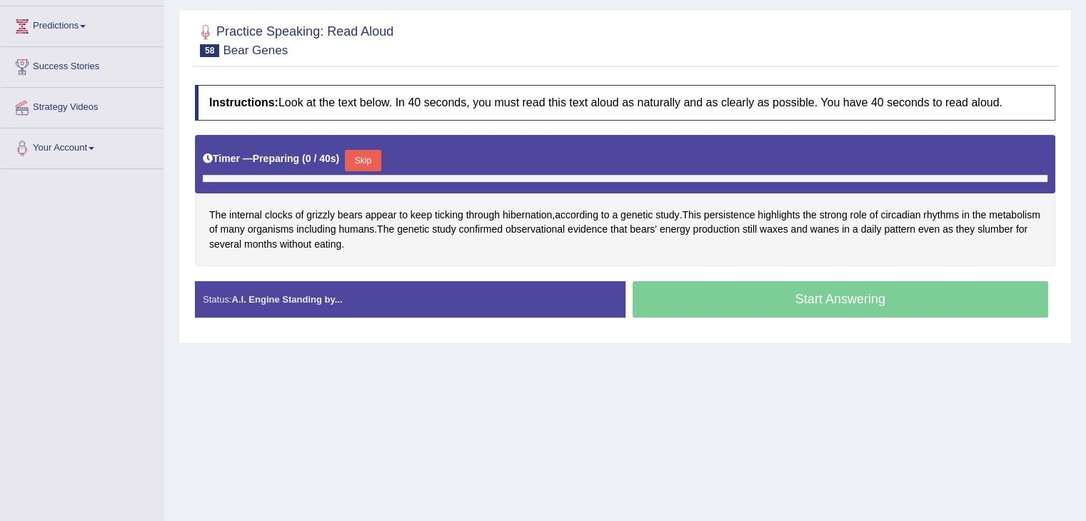
scroll to position [229, 0]
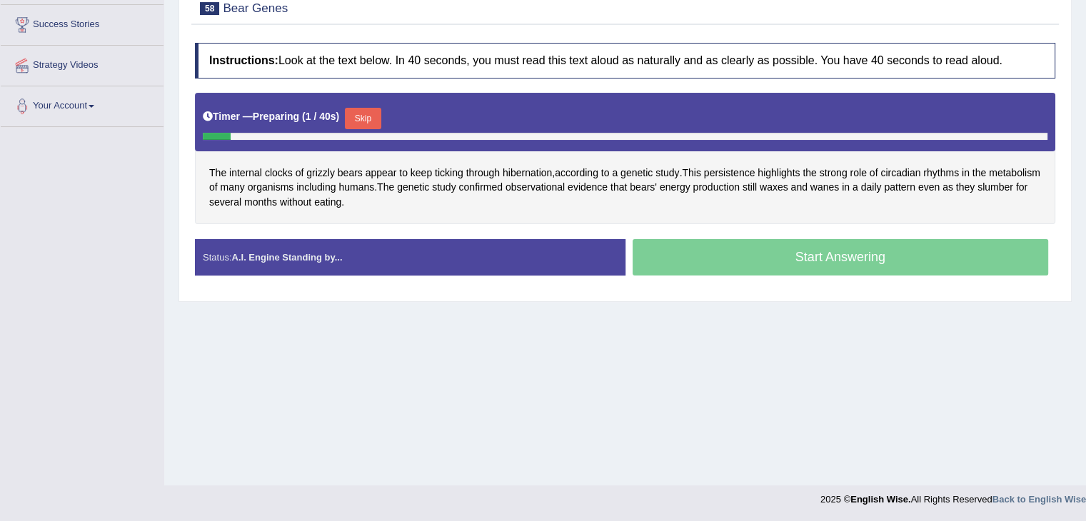
click at [371, 114] on button "Skip" at bounding box center [363, 118] width 36 height 21
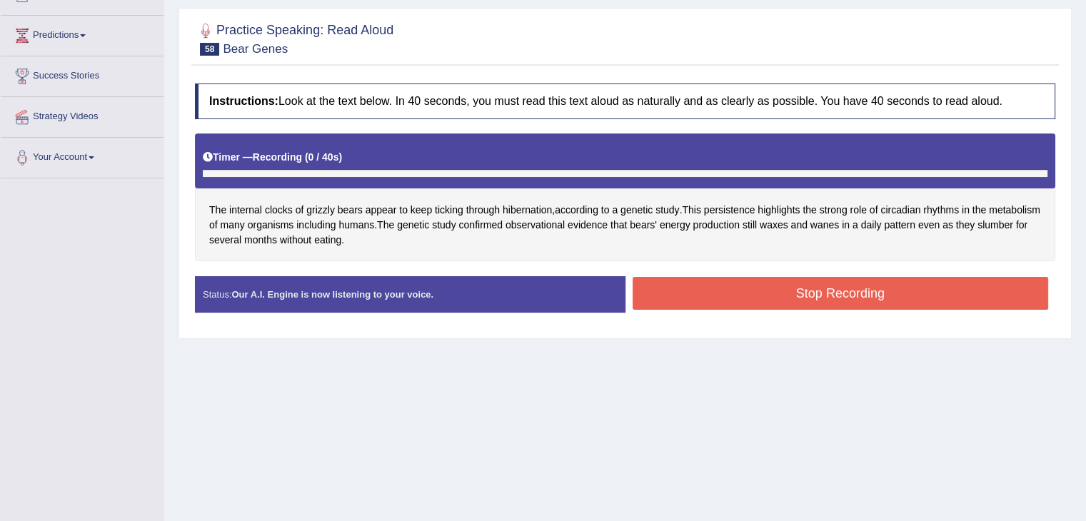
scroll to position [157, 0]
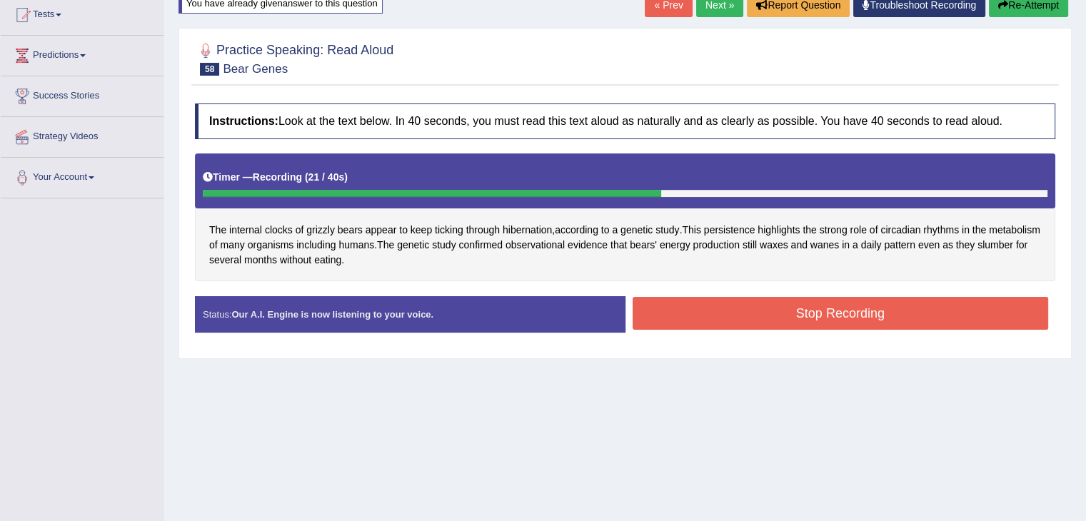
click at [766, 308] on button "Stop Recording" at bounding box center [841, 313] width 416 height 33
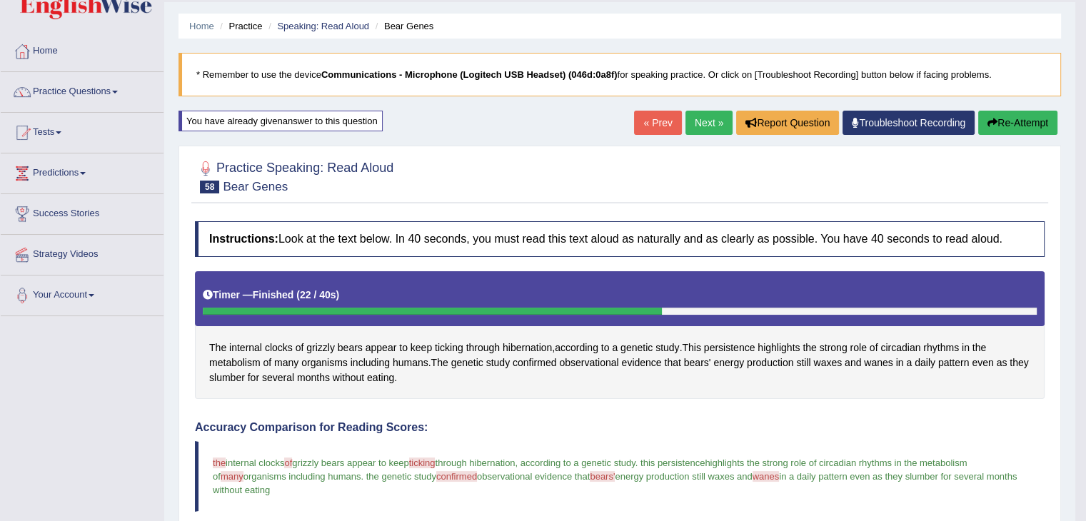
scroll to position [14, 0]
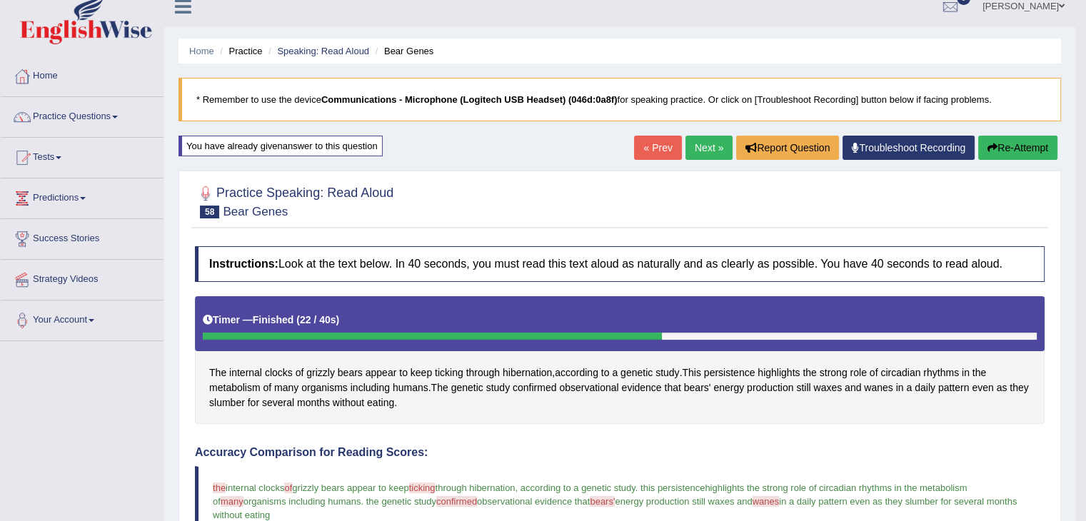
click at [699, 150] on link "Next »" at bounding box center [709, 148] width 47 height 24
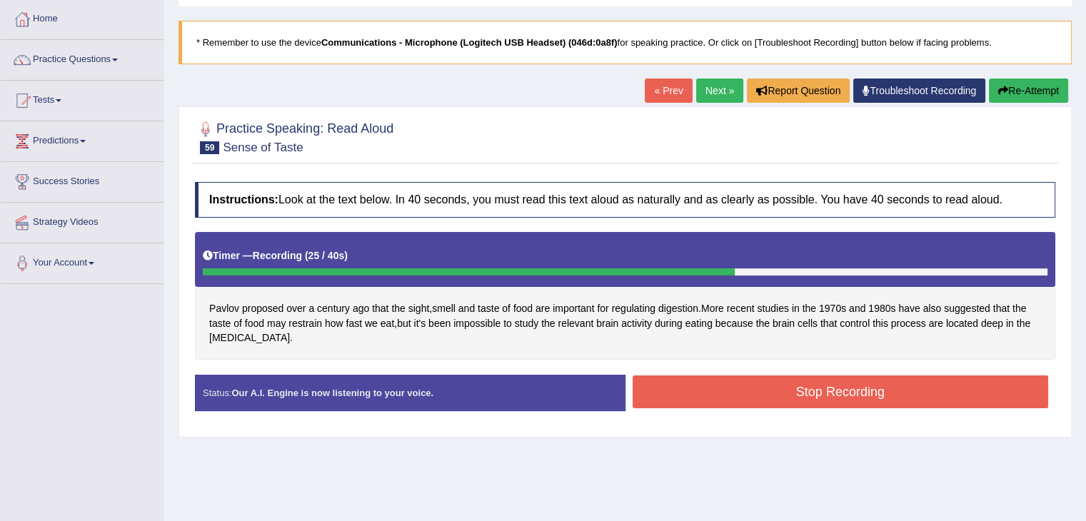
click at [806, 383] on button "Stop Recording" at bounding box center [841, 392] width 416 height 33
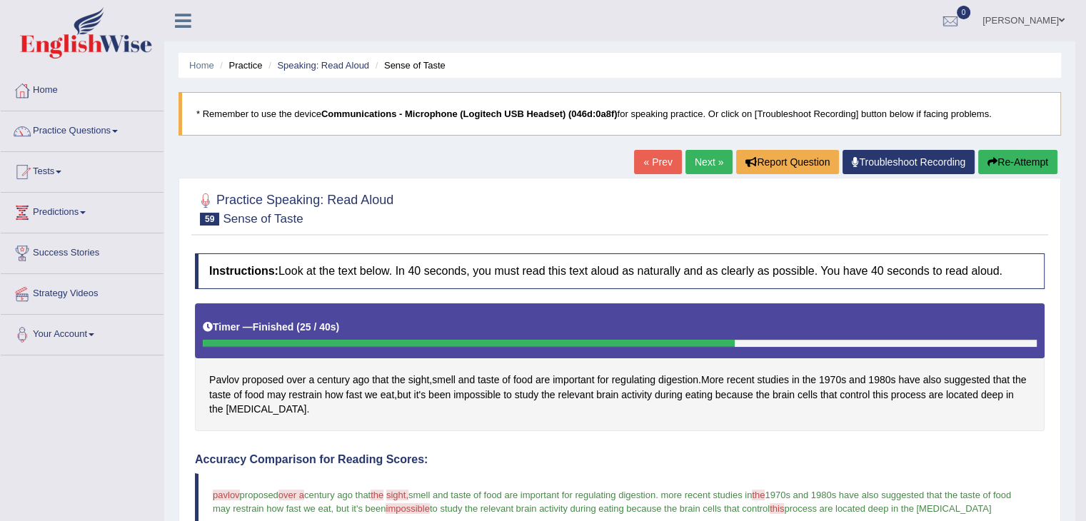
click at [1003, 158] on button "Re-Attempt" at bounding box center [1017, 162] width 79 height 24
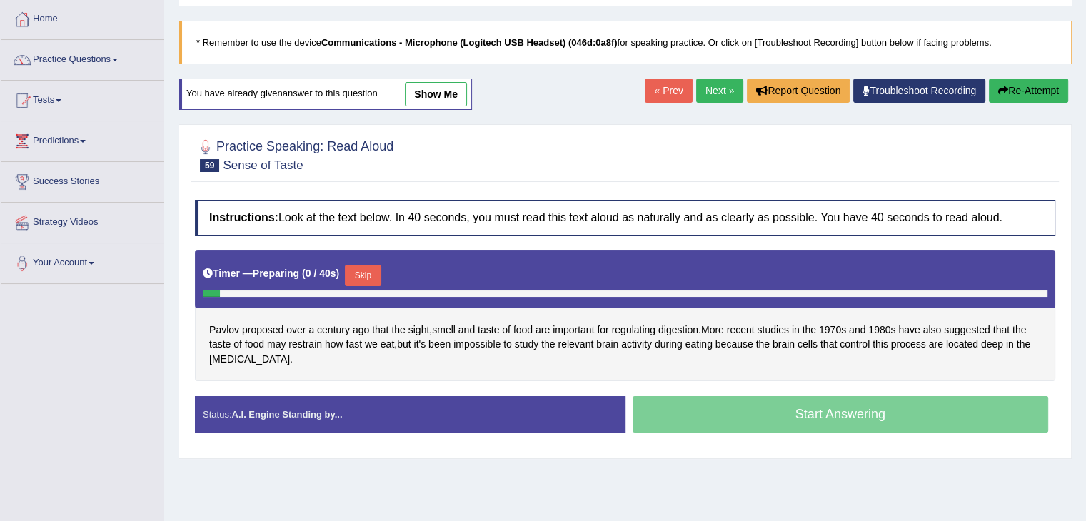
click at [357, 272] on button "Skip" at bounding box center [363, 275] width 36 height 21
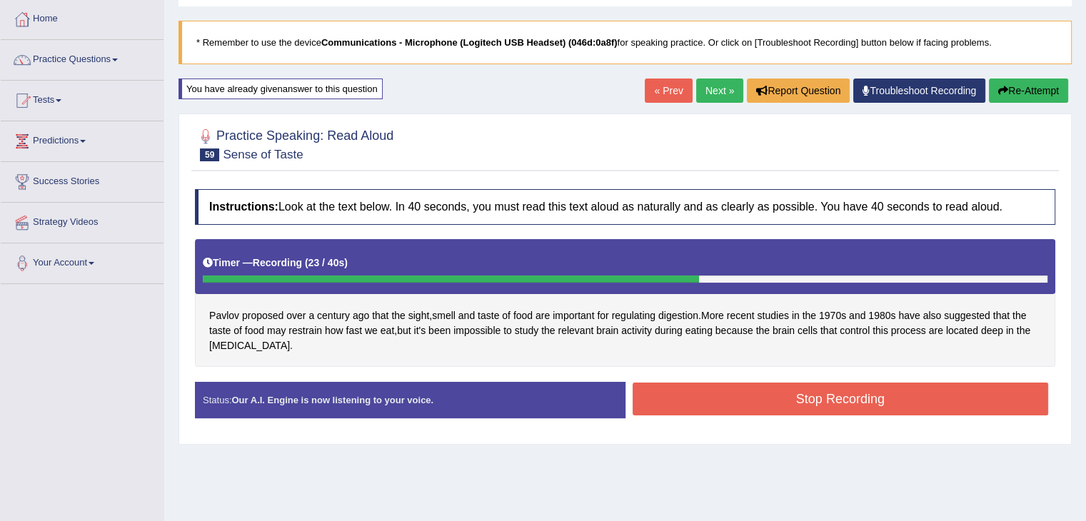
drag, startPoint x: 758, startPoint y: 418, endPoint x: 763, endPoint y: 409, distance: 9.9
click at [758, 417] on div "Status: Our A.I. Engine is now listening to your voice. Start Answering Stop Re…" at bounding box center [625, 407] width 861 height 51
click at [766, 406] on button "Stop Recording" at bounding box center [841, 399] width 416 height 33
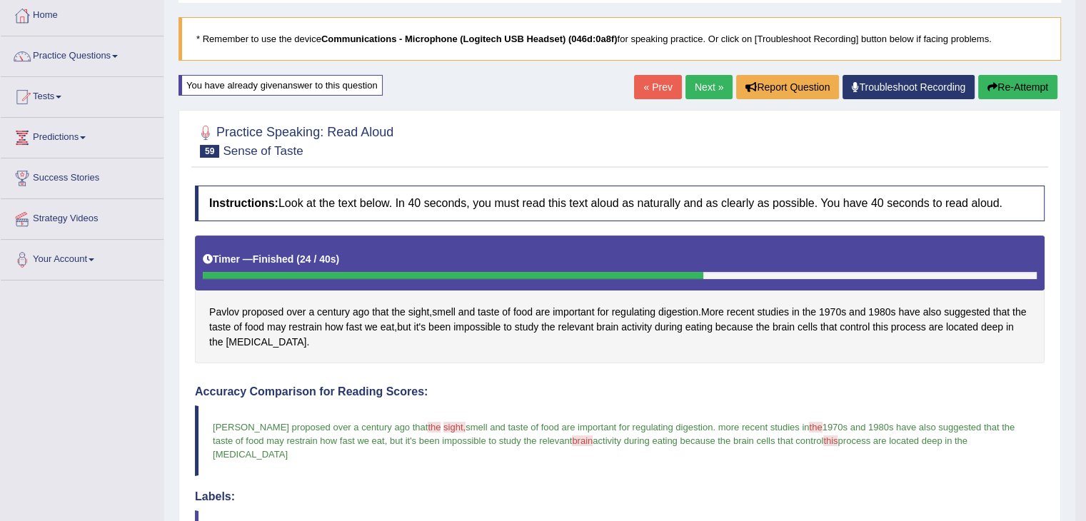
scroll to position [46, 0]
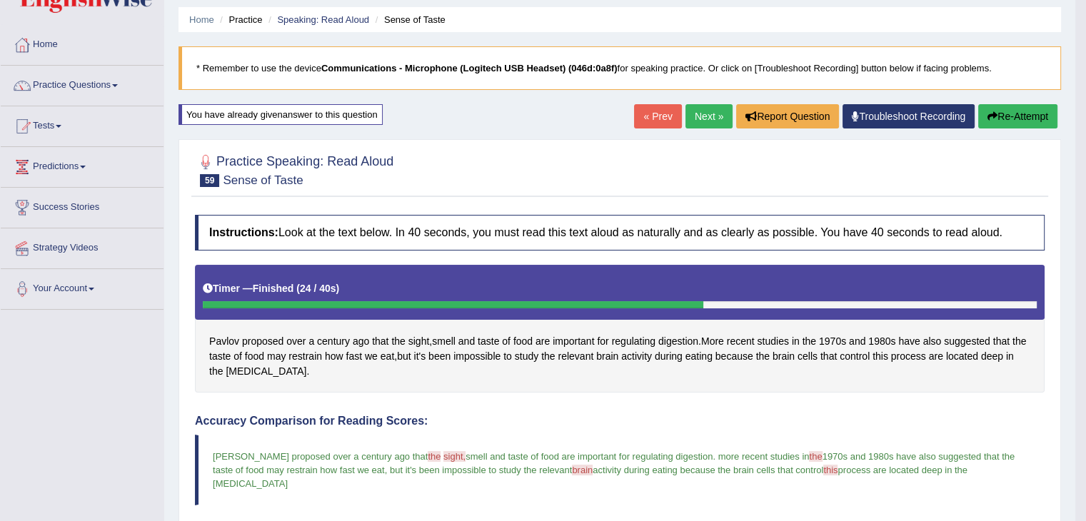
click at [697, 120] on link "Next »" at bounding box center [709, 116] width 47 height 24
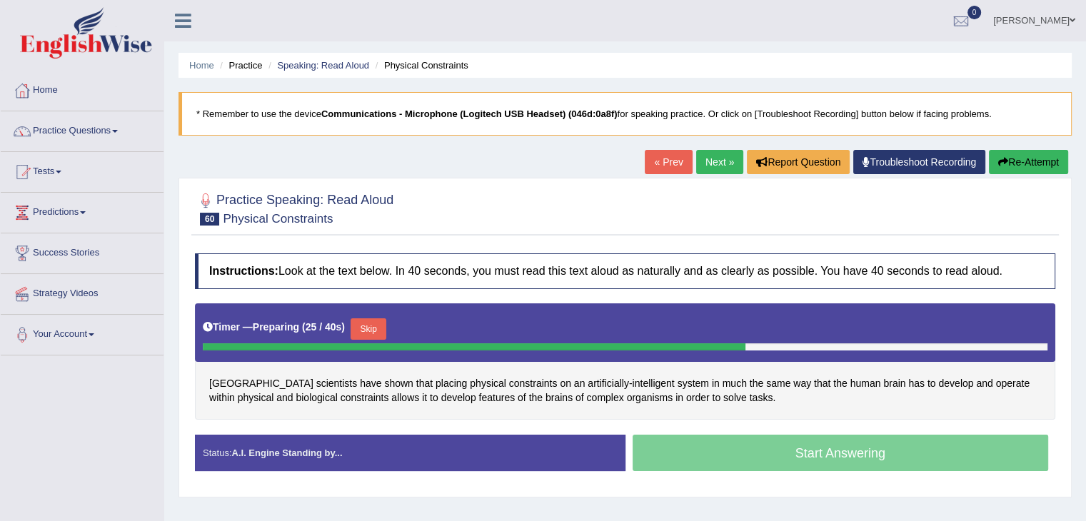
click at [379, 332] on button "Skip" at bounding box center [369, 329] width 36 height 21
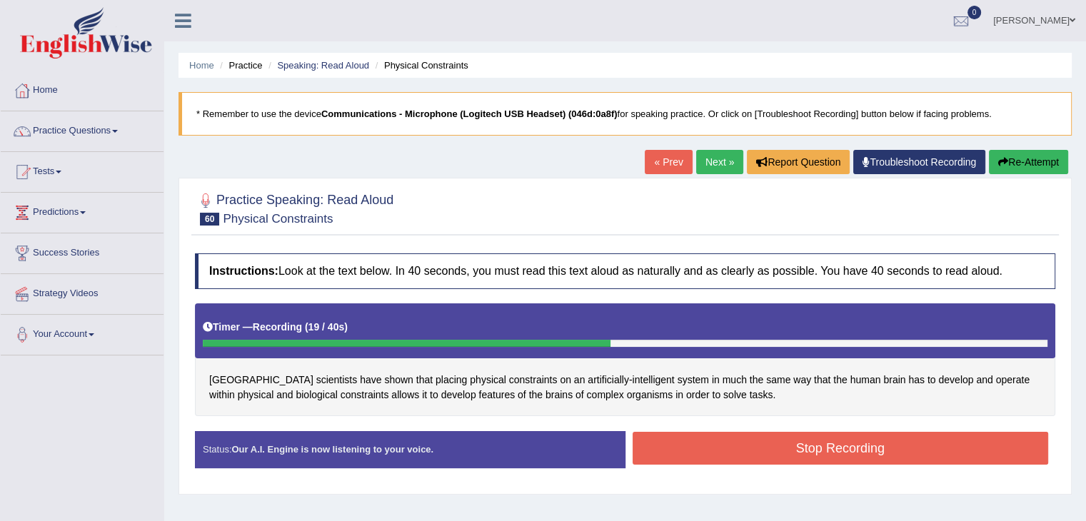
click at [871, 451] on button "Stop Recording" at bounding box center [841, 448] width 416 height 33
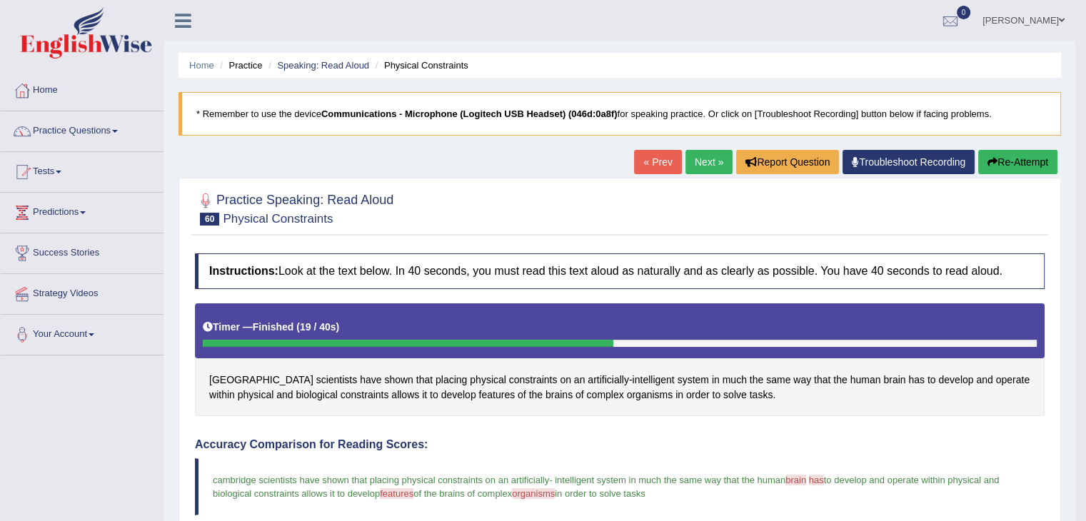
click at [1025, 166] on button "Re-Attempt" at bounding box center [1017, 162] width 79 height 24
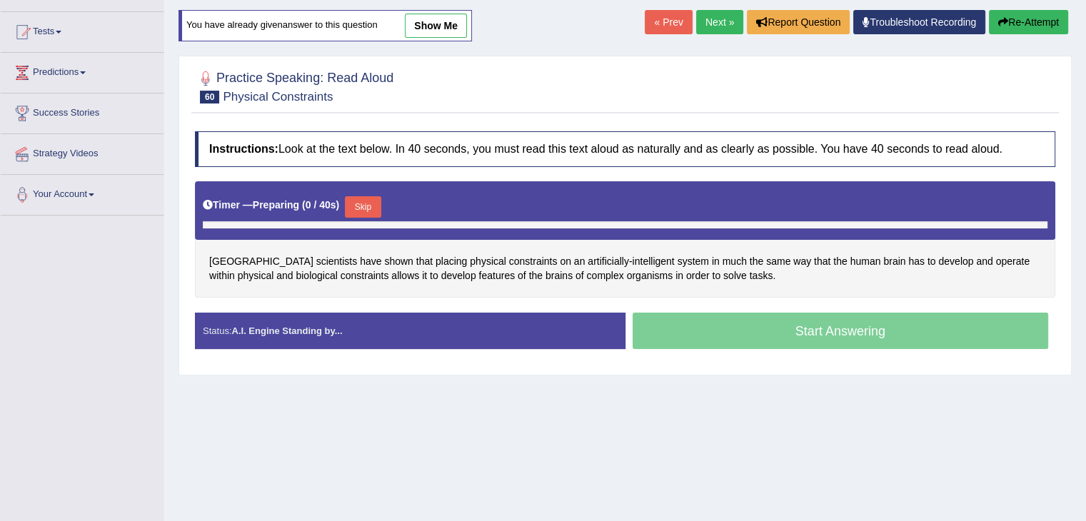
scroll to position [143, 0]
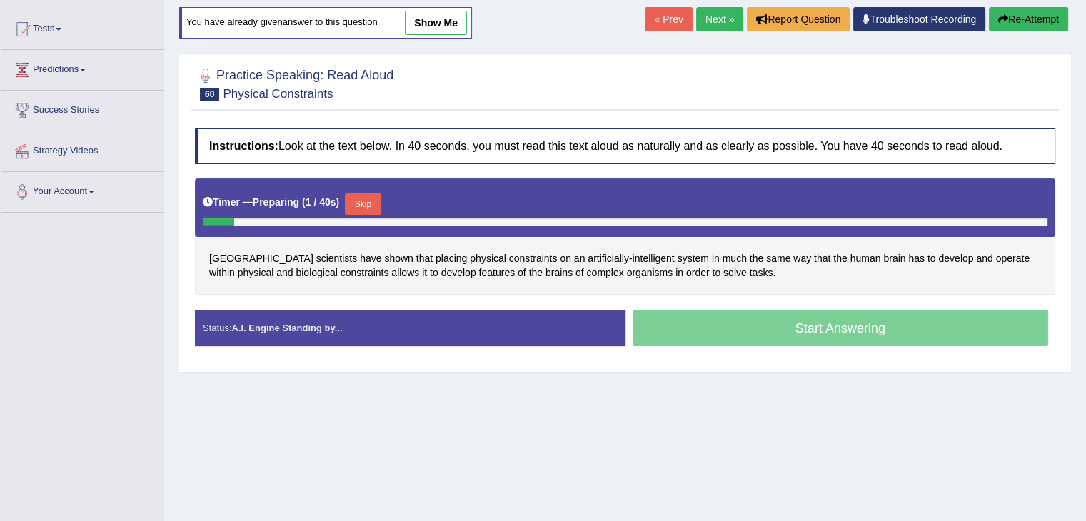
click at [374, 201] on button "Skip" at bounding box center [363, 204] width 36 height 21
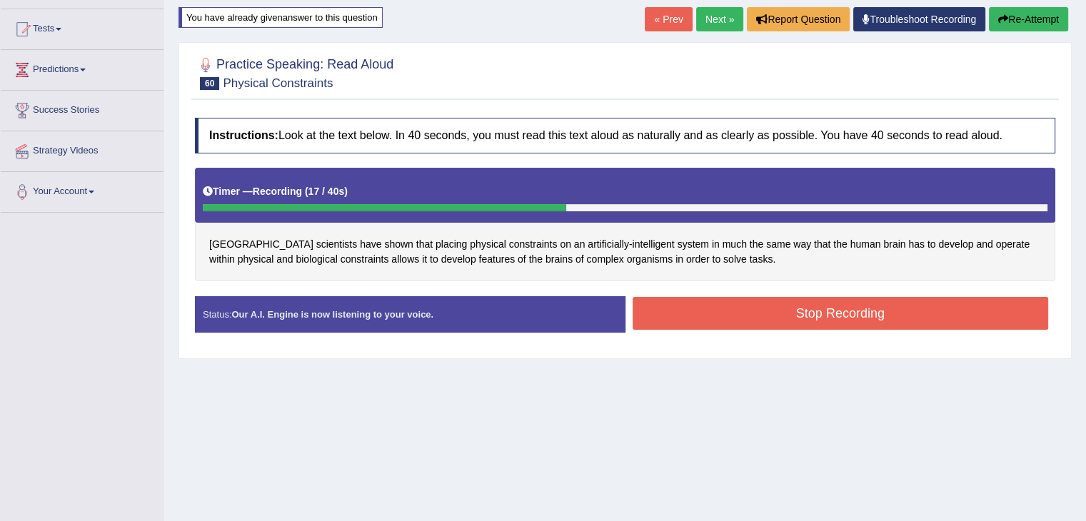
click at [804, 315] on button "Stop Recording" at bounding box center [841, 313] width 416 height 33
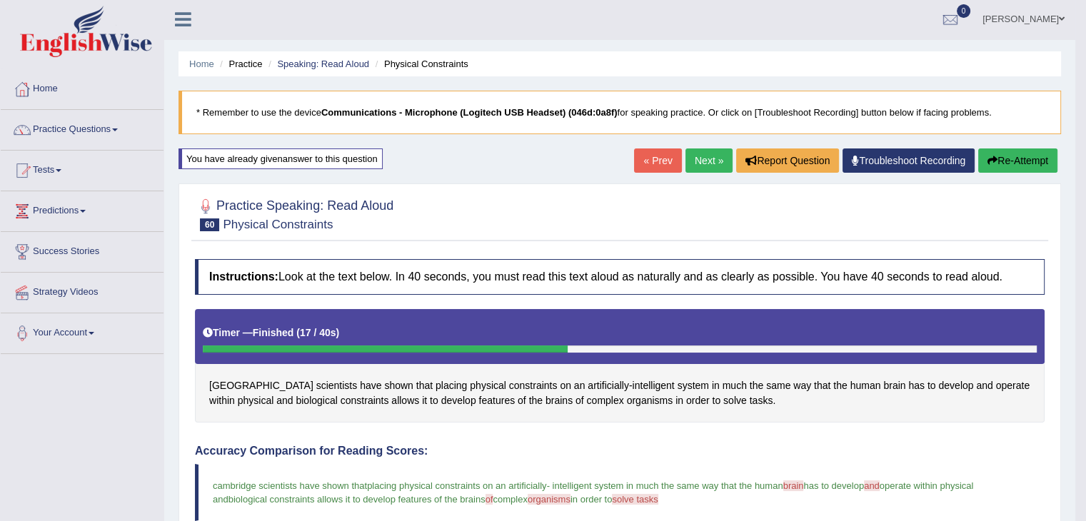
scroll to position [0, 0]
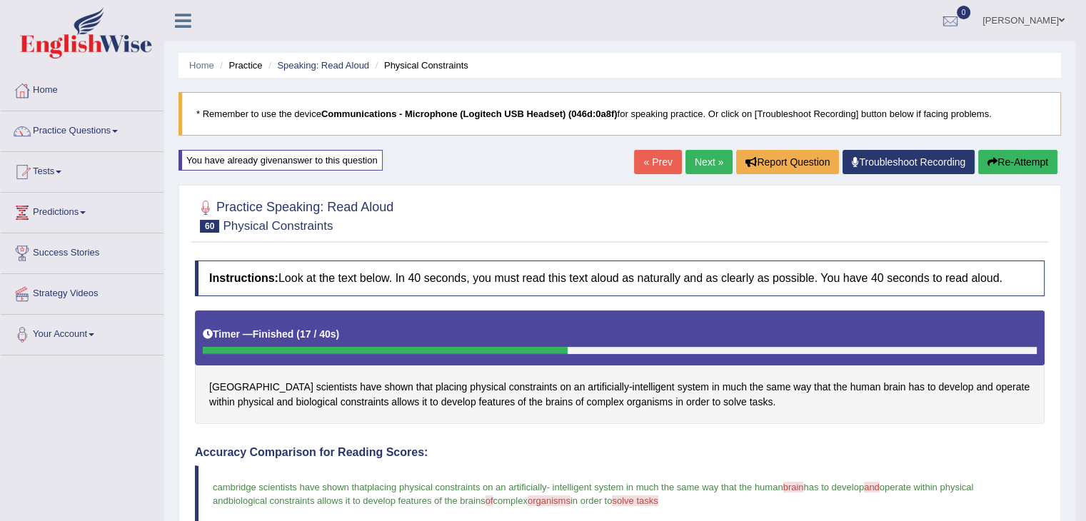
click at [700, 159] on link "Next »" at bounding box center [709, 162] width 47 height 24
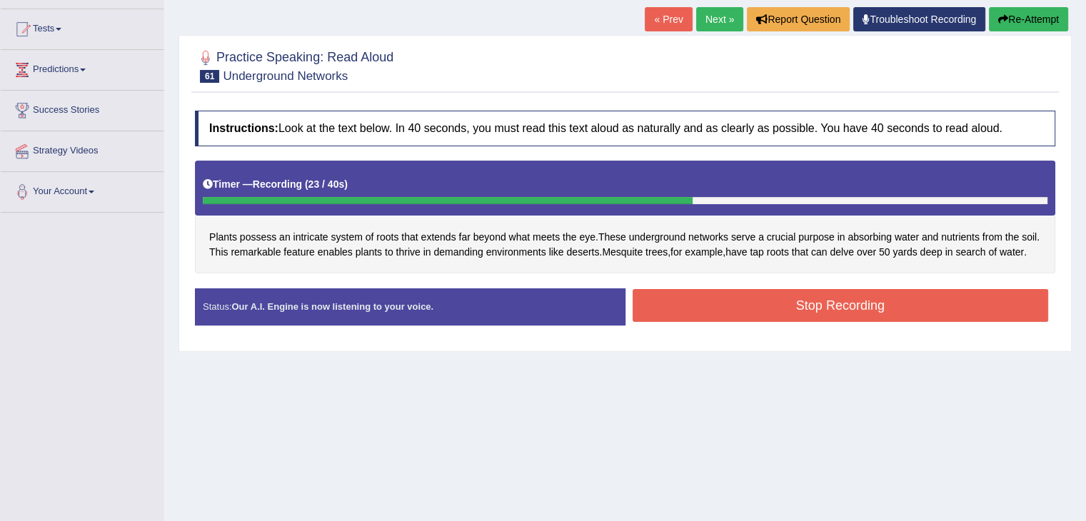
click at [759, 304] on button "Stop Recording" at bounding box center [841, 305] width 416 height 33
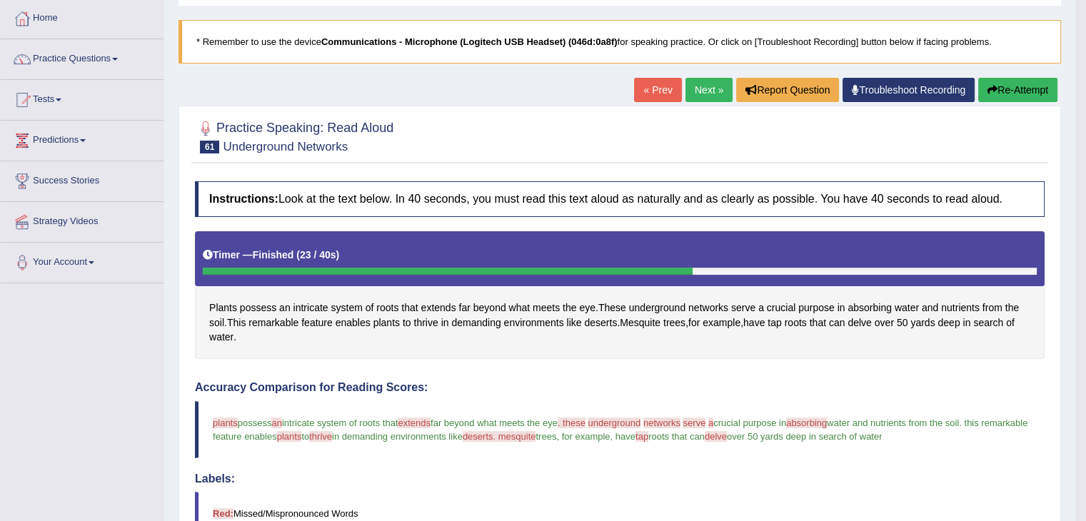
scroll to position [71, 0]
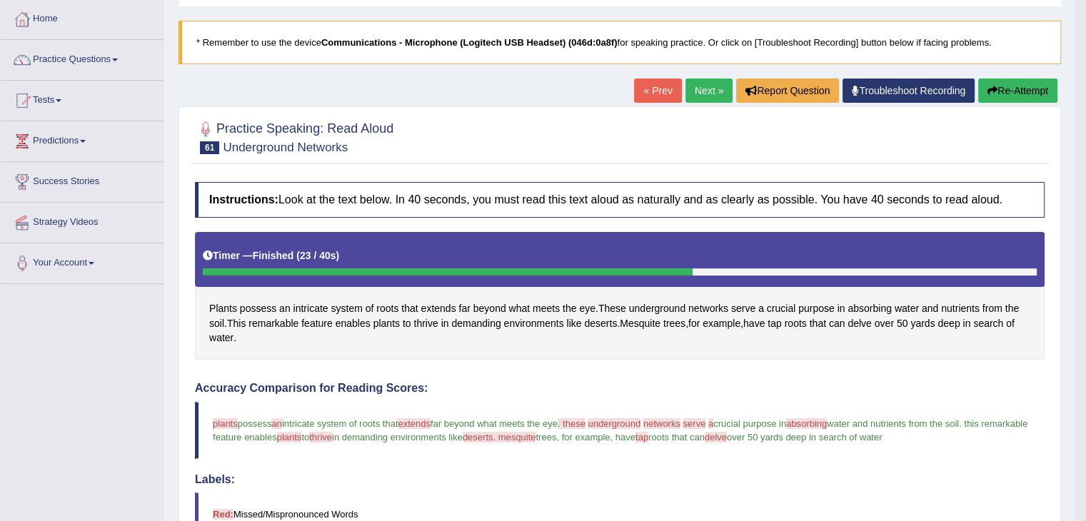
click at [1003, 92] on button "Re-Attempt" at bounding box center [1017, 91] width 79 height 24
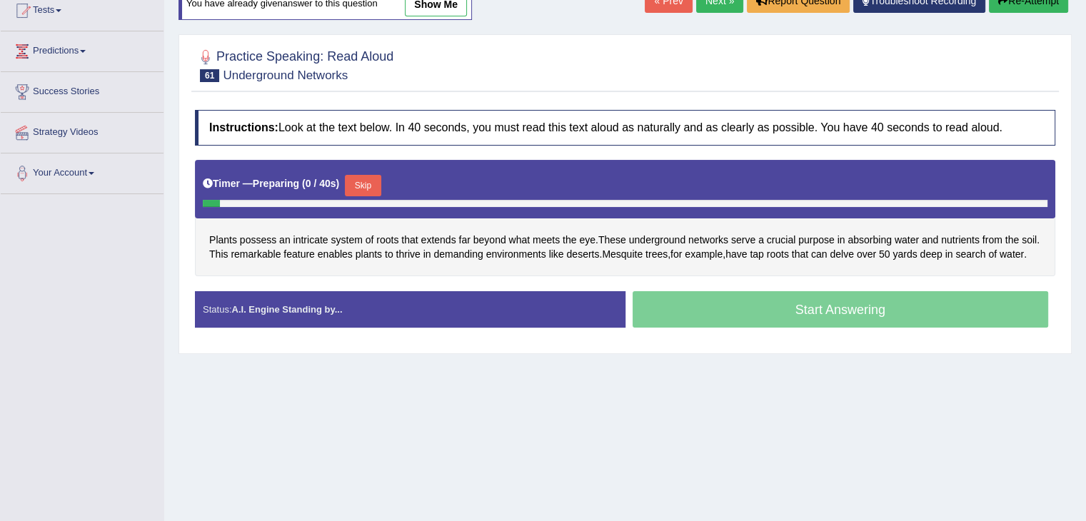
click at [369, 189] on button "Skip" at bounding box center [363, 185] width 36 height 21
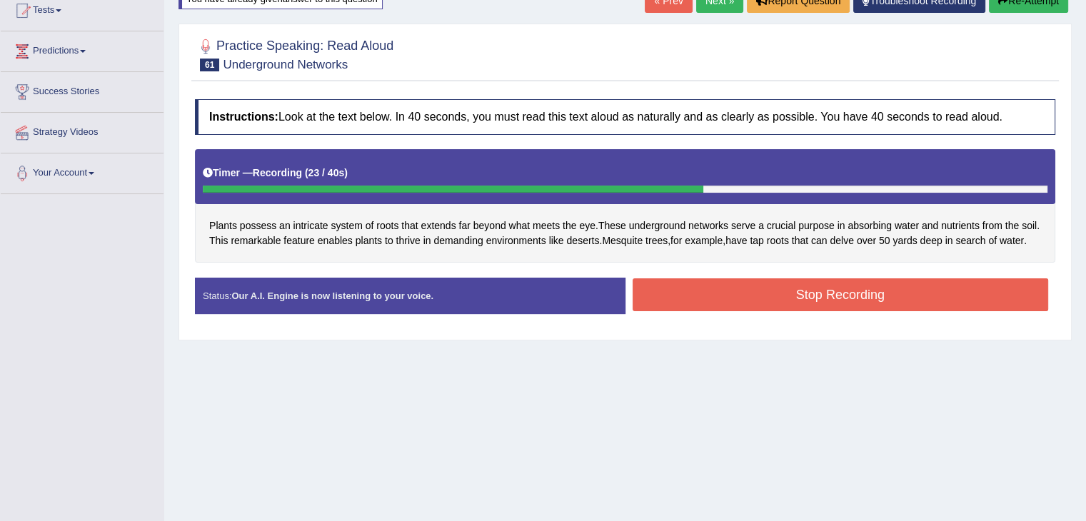
click at [714, 294] on button "Stop Recording" at bounding box center [841, 295] width 416 height 33
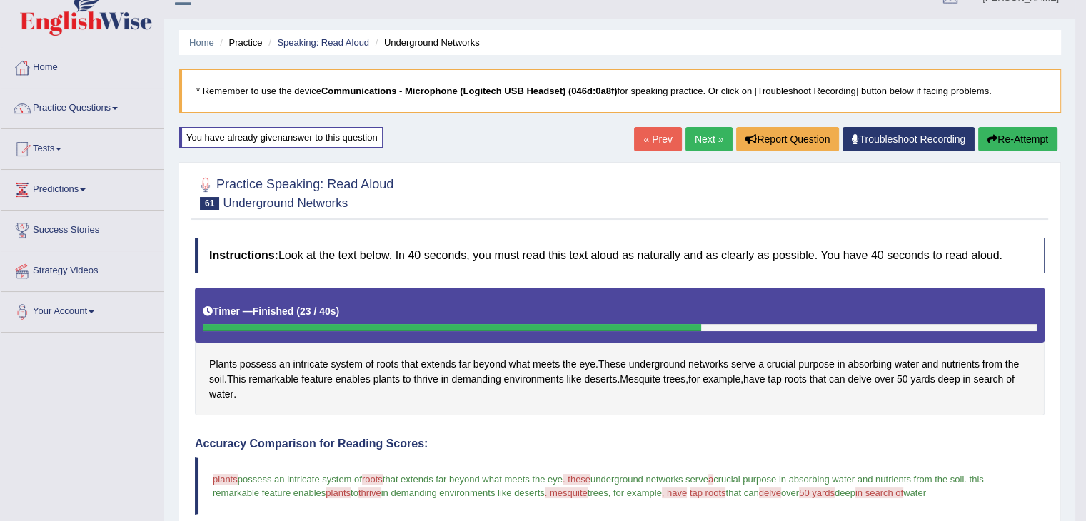
scroll to position [19, 0]
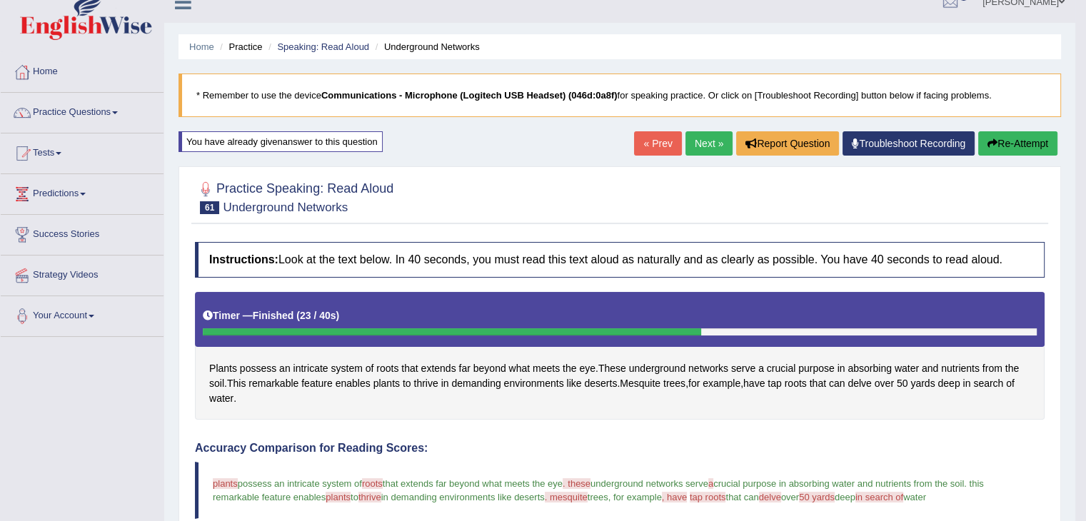
click at [1028, 139] on button "Re-Attempt" at bounding box center [1017, 143] width 79 height 24
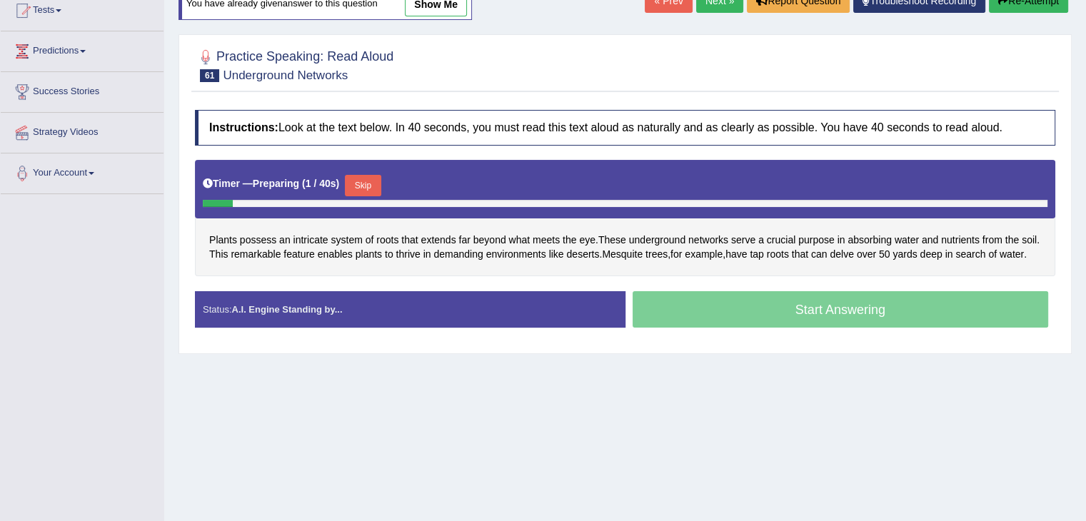
click at [374, 184] on button "Skip" at bounding box center [363, 185] width 36 height 21
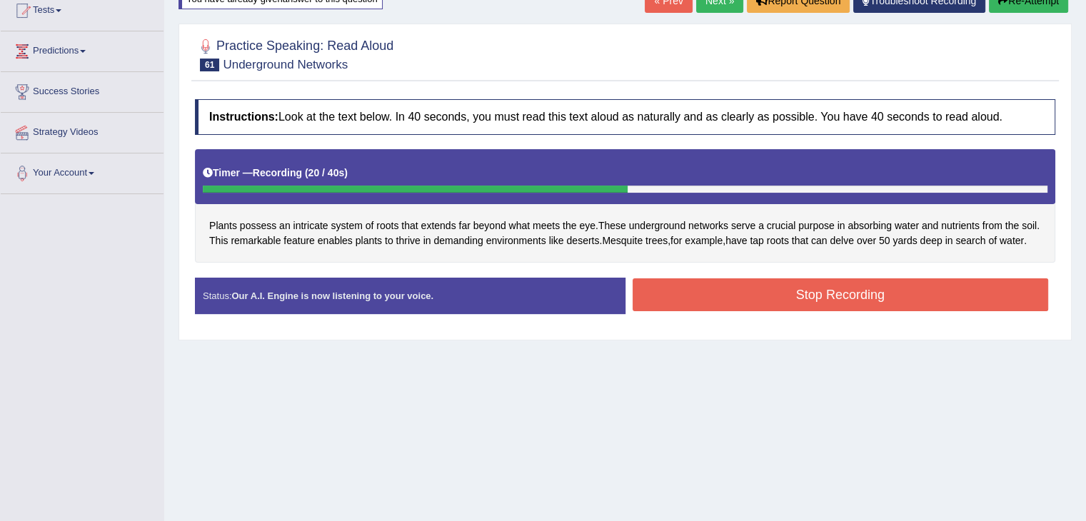
click at [749, 292] on button "Stop Recording" at bounding box center [841, 295] width 416 height 33
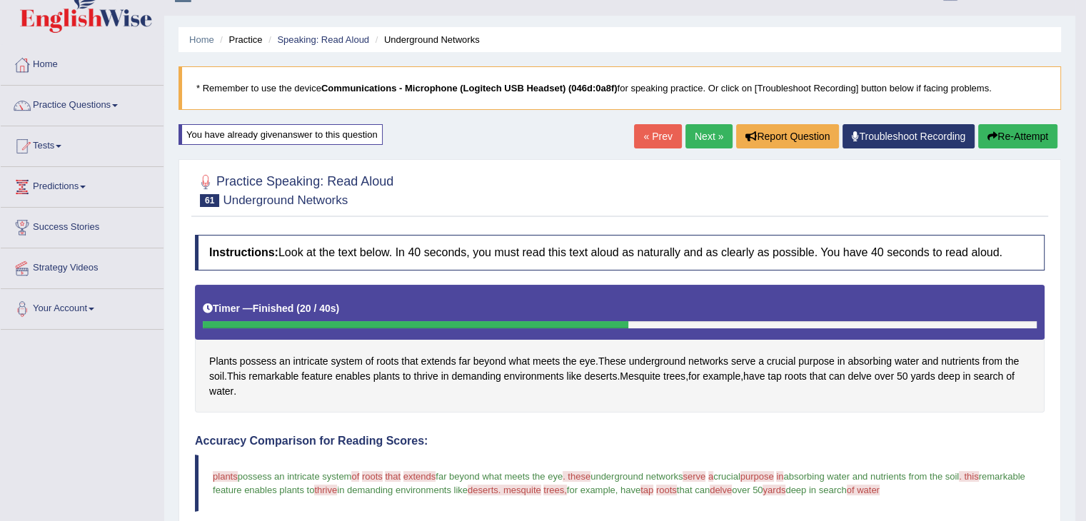
scroll to position [19, 0]
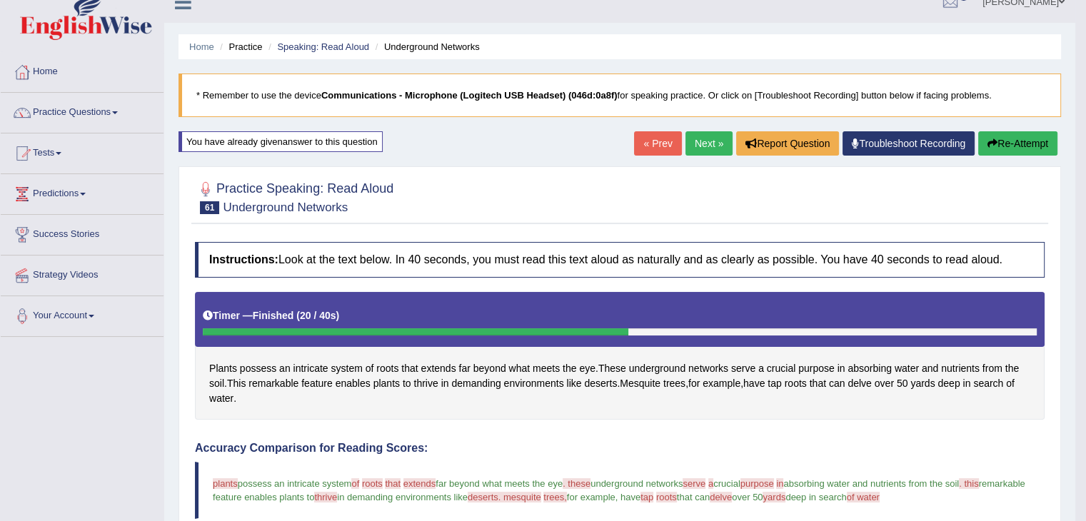
click at [1021, 149] on button "Re-Attempt" at bounding box center [1017, 143] width 79 height 24
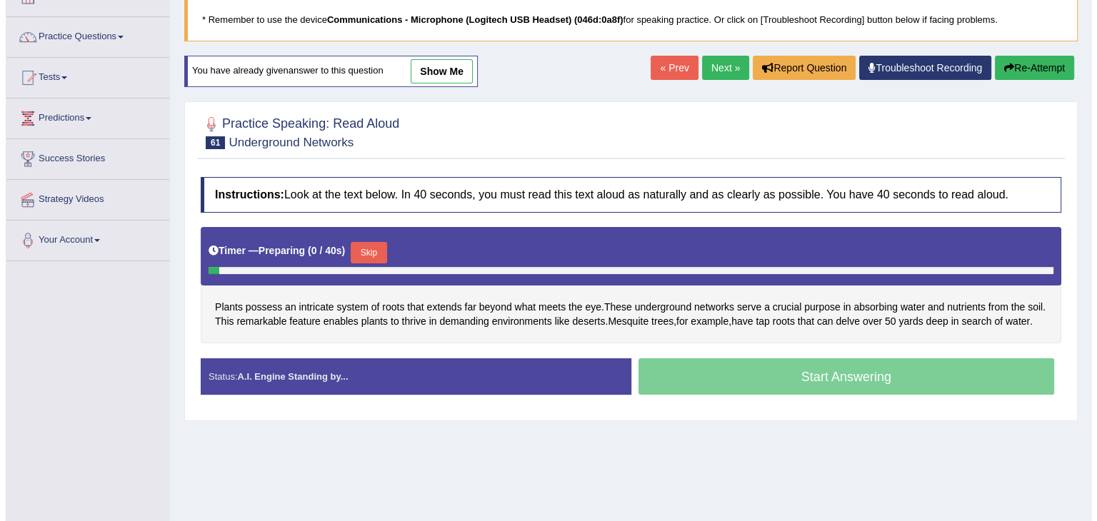
scroll to position [161, 0]
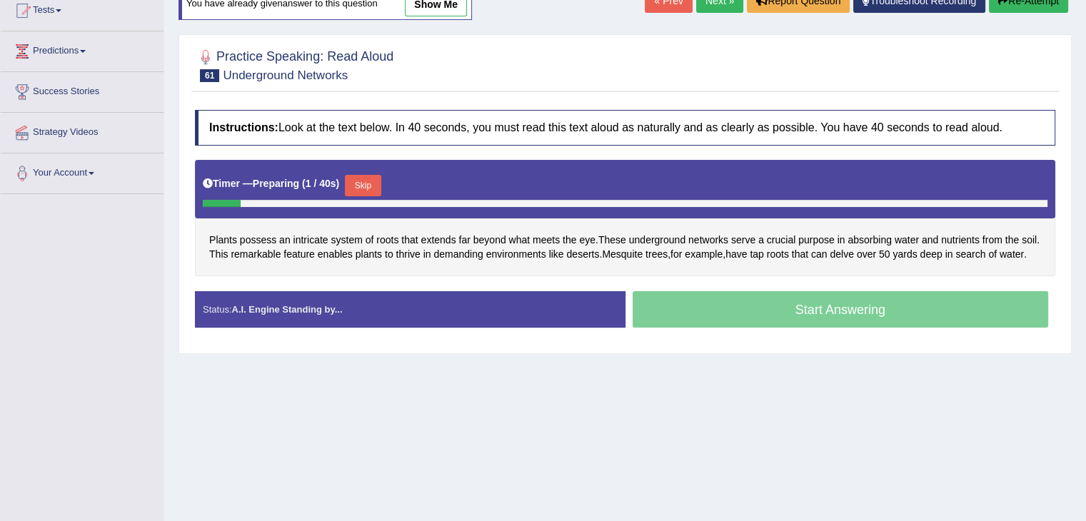
click at [381, 181] on button "Skip" at bounding box center [363, 185] width 36 height 21
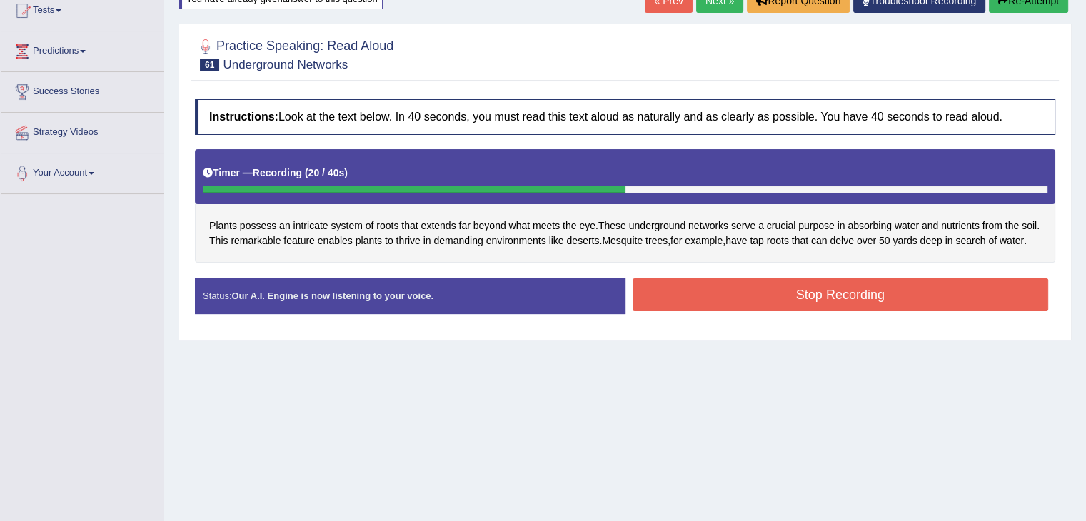
click at [767, 296] on button "Stop Recording" at bounding box center [841, 295] width 416 height 33
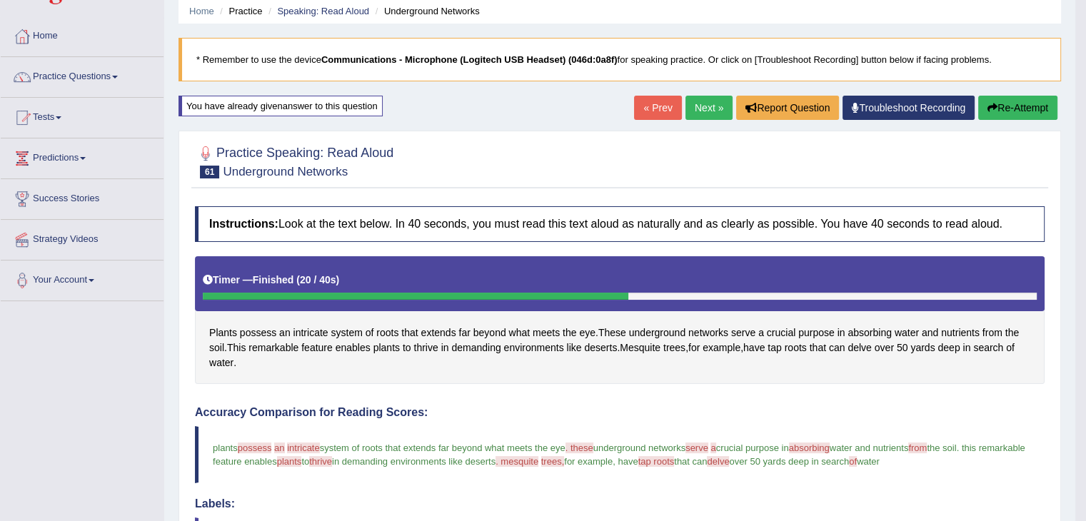
scroll to position [0, 0]
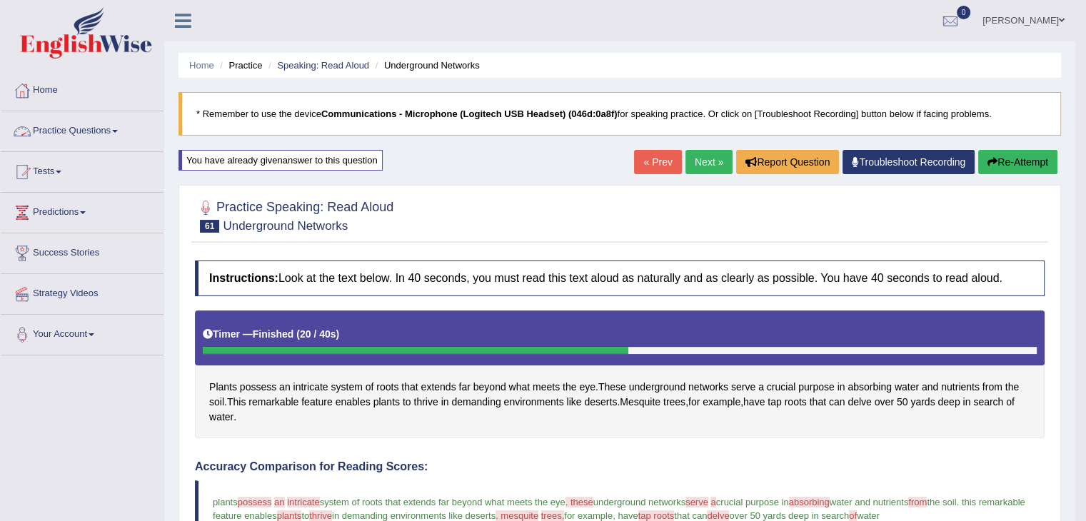
click at [118, 130] on span at bounding box center [115, 131] width 6 height 3
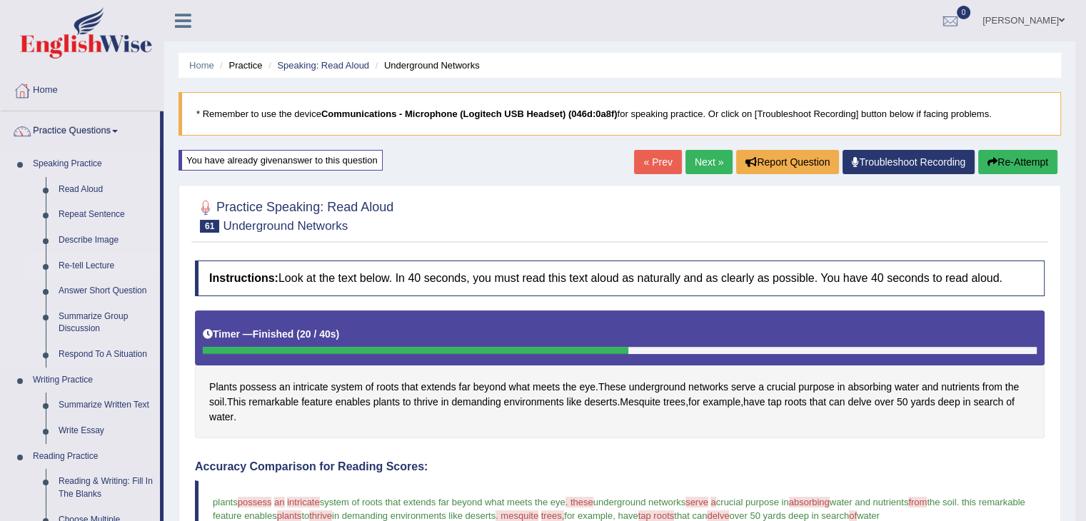
click at [104, 263] on link "Re-tell Lecture" at bounding box center [106, 267] width 108 height 26
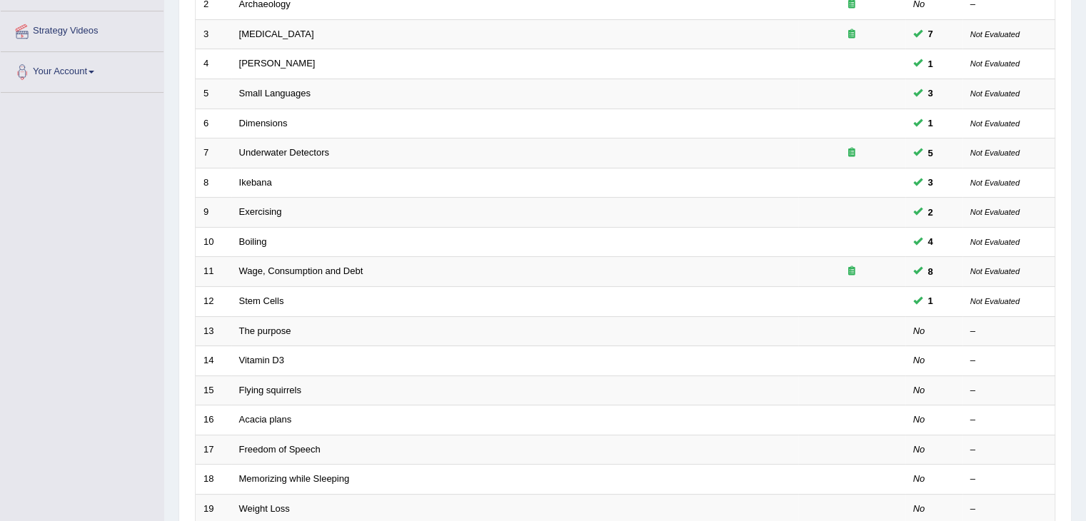
scroll to position [286, 0]
